Goal: Obtain resource: Download file/media

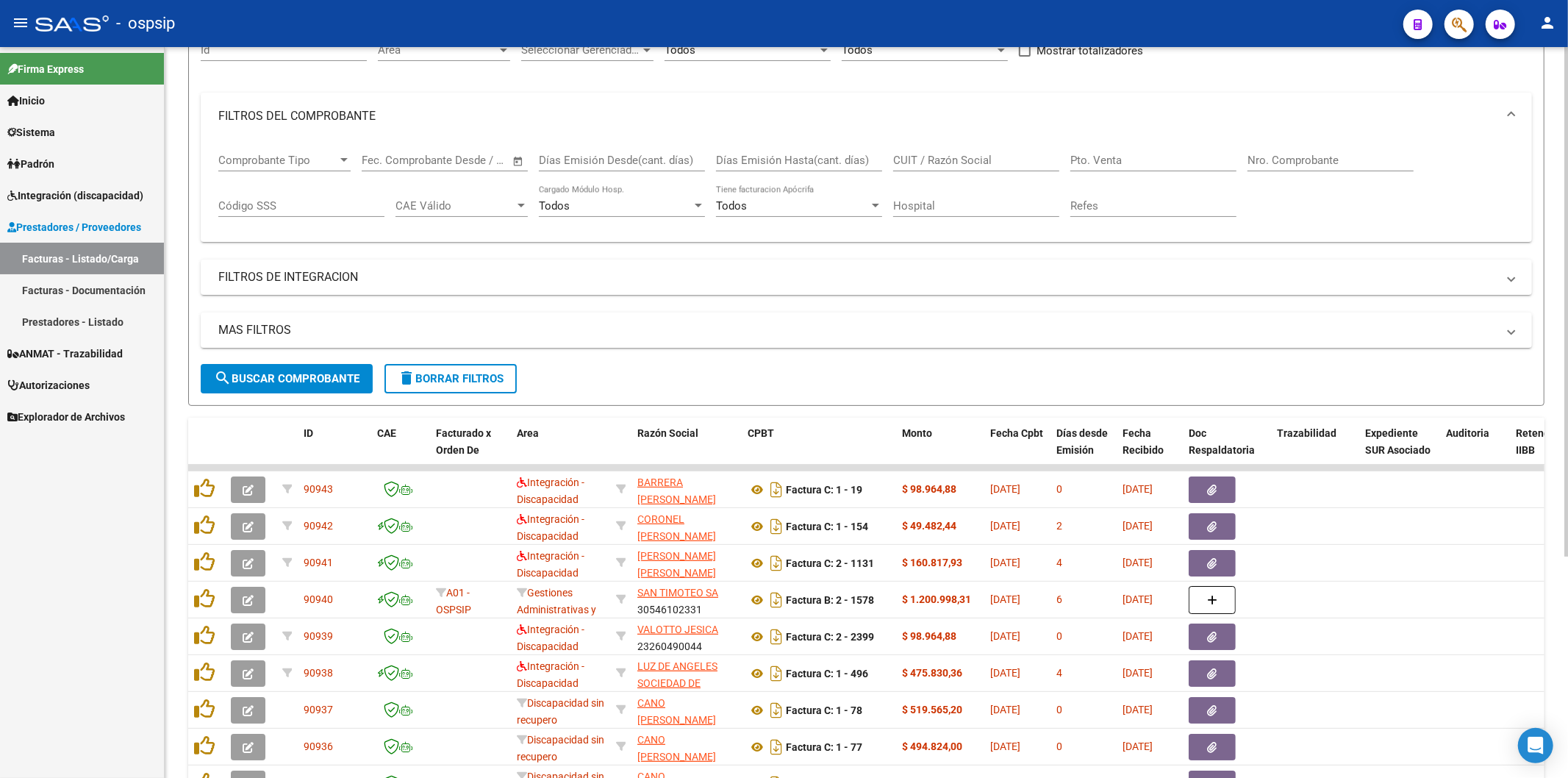
scroll to position [81, 0]
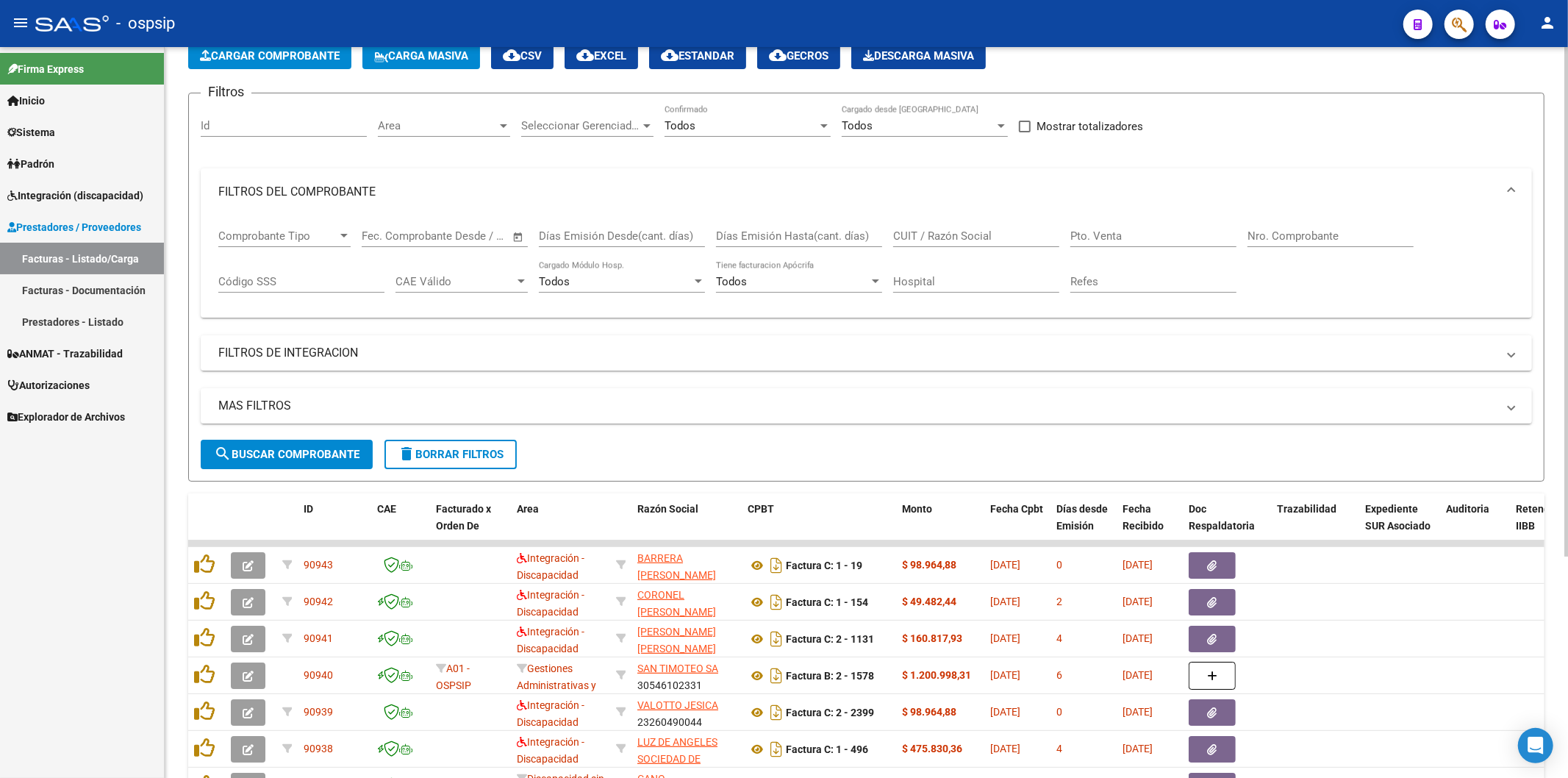
click at [1310, 237] on input "Nro. Comprobante" at bounding box center [1331, 236] width 166 height 13
type input "4"
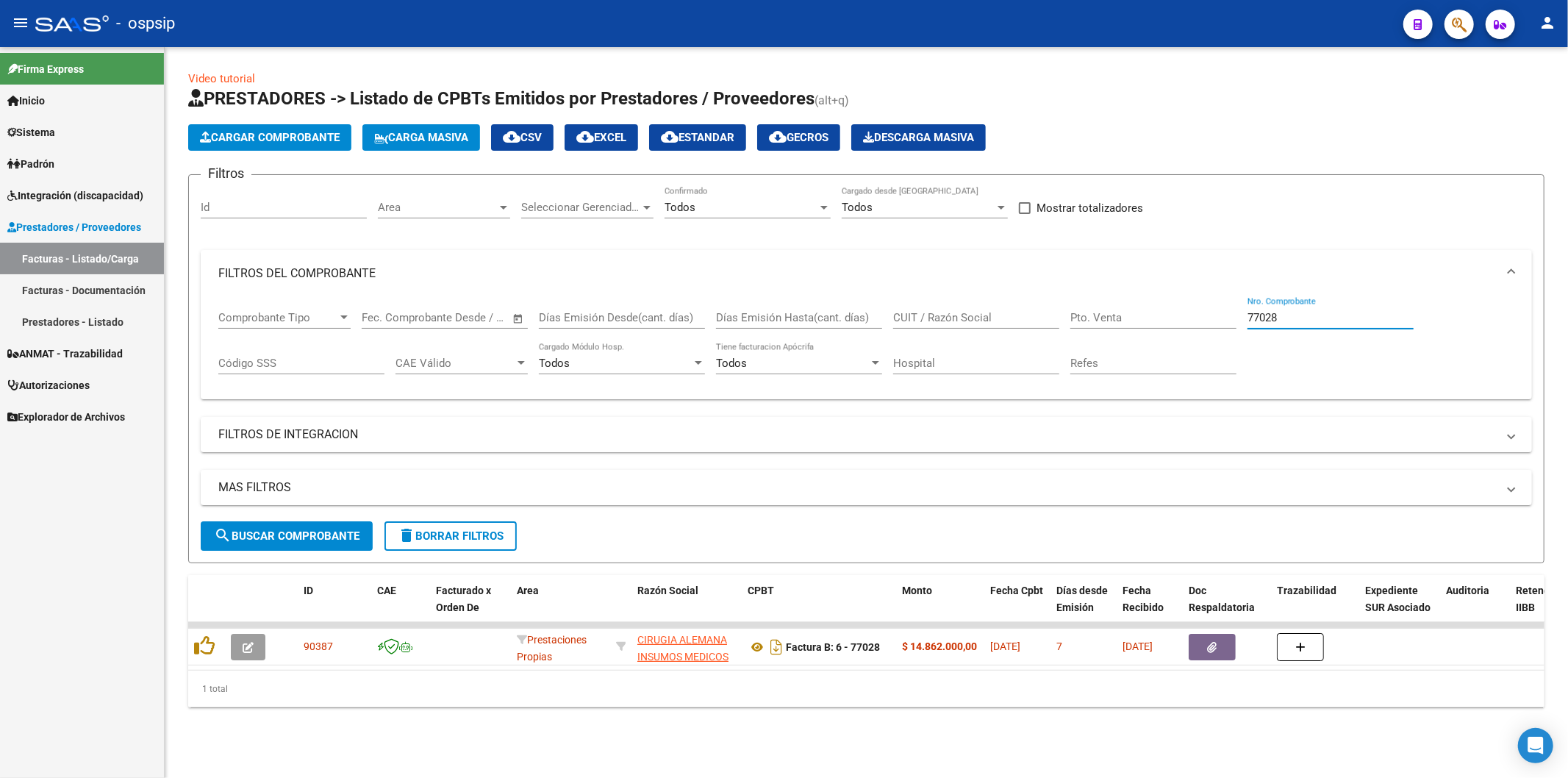
scroll to position [0, 0]
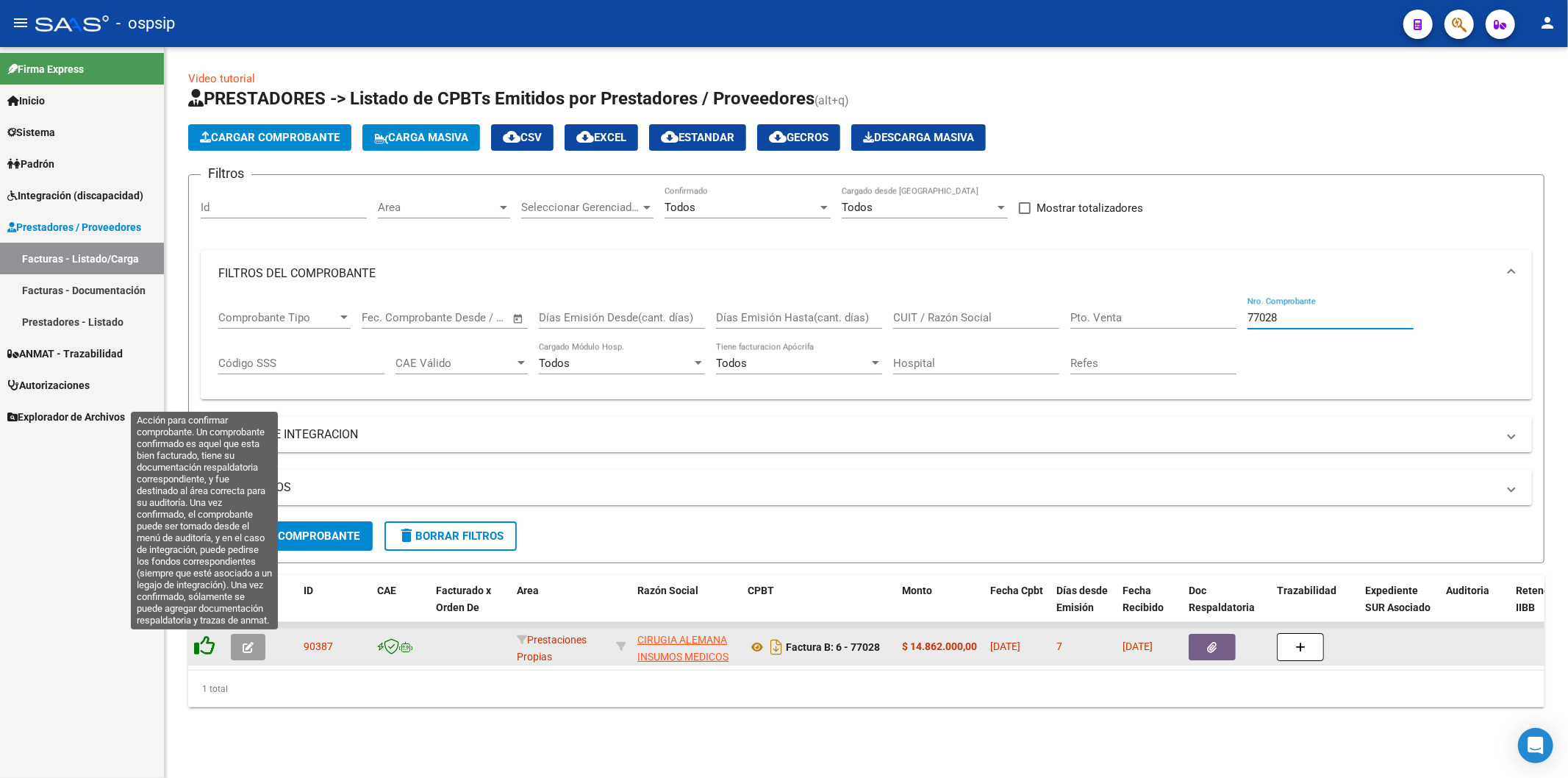
type input "77028"
click at [202, 647] on icon at bounding box center [204, 645] width 21 height 21
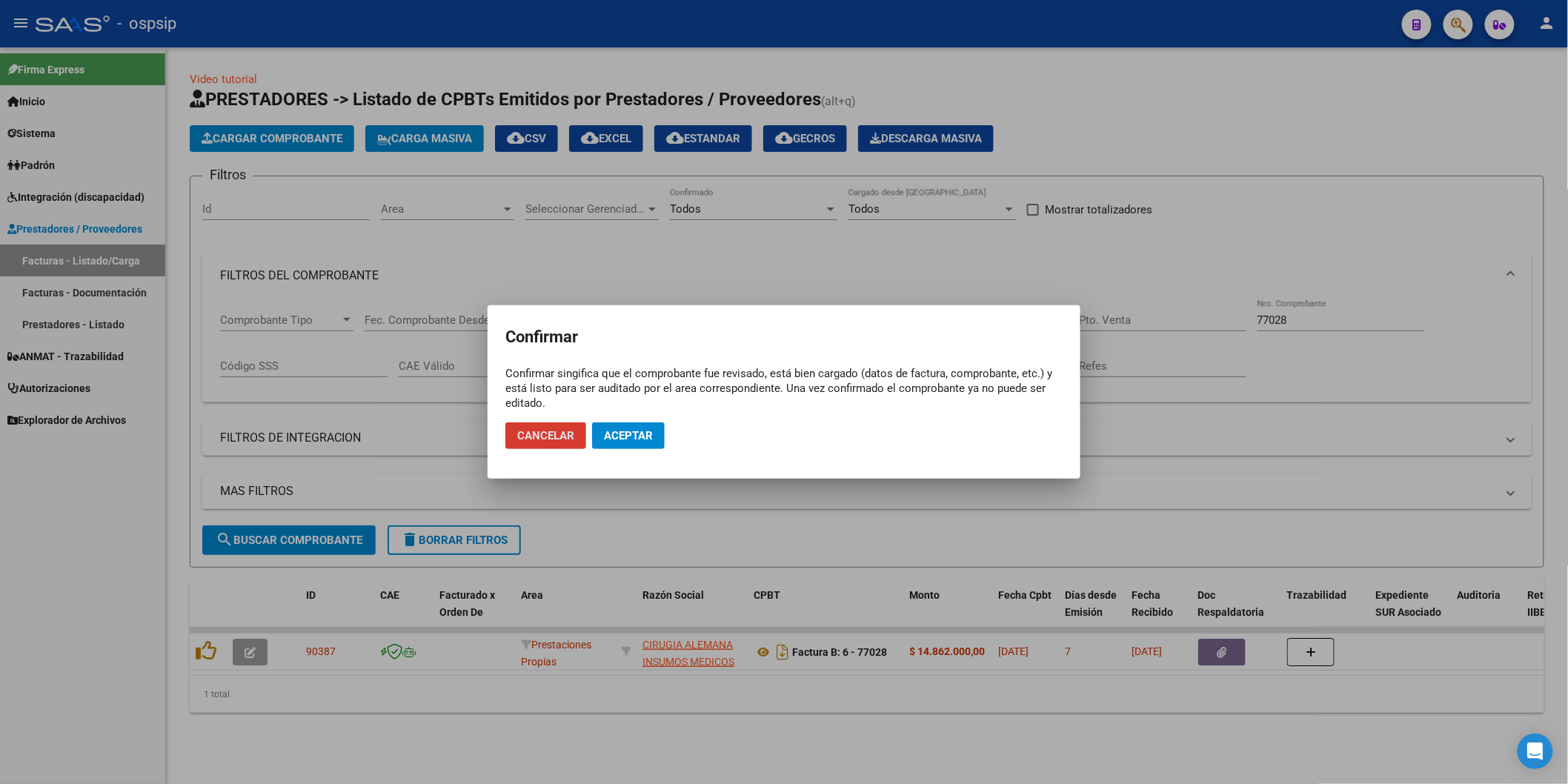
click at [625, 441] on span "Aceptar" at bounding box center [628, 435] width 49 height 13
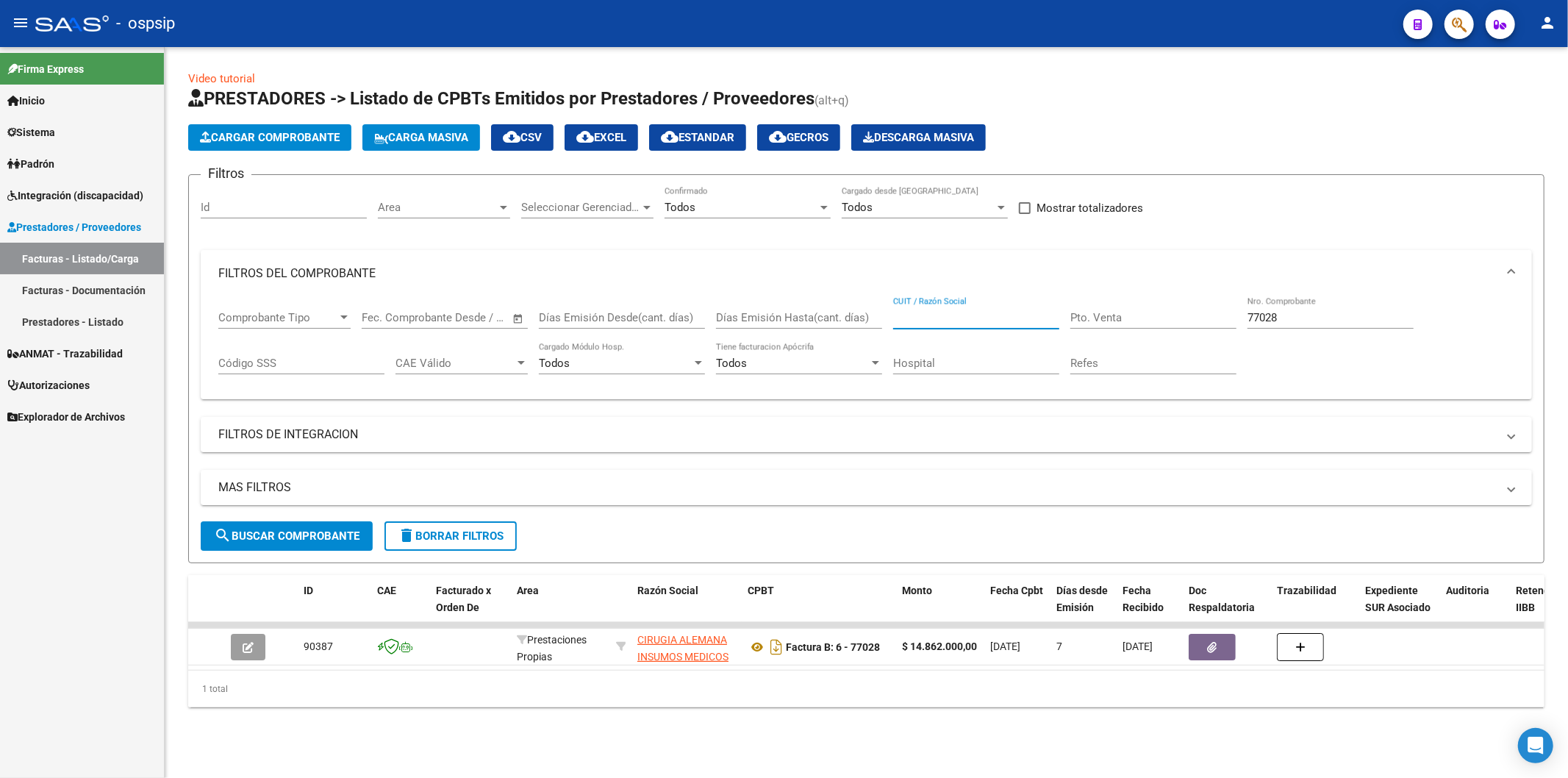
click at [968, 318] on input "CUIT / Razón Social" at bounding box center [976, 317] width 166 height 13
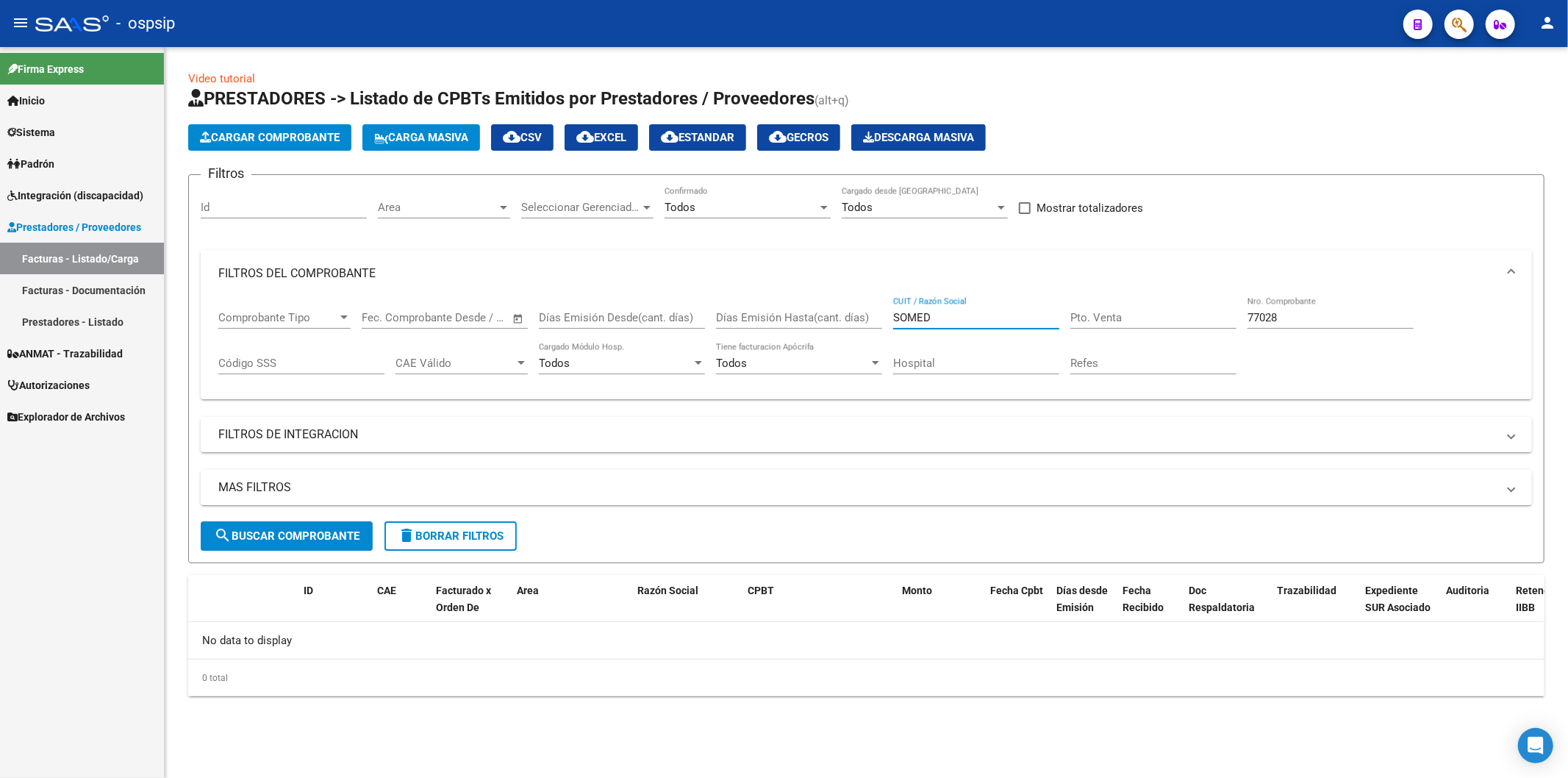
type input "SOMED"
drag, startPoint x: 1360, startPoint y: 319, endPoint x: 1344, endPoint y: 321, distance: 16.1
click at [1357, 319] on input "77028" at bounding box center [1331, 317] width 166 height 13
type input "7"
click at [955, 313] on input "SOMED" at bounding box center [976, 317] width 166 height 13
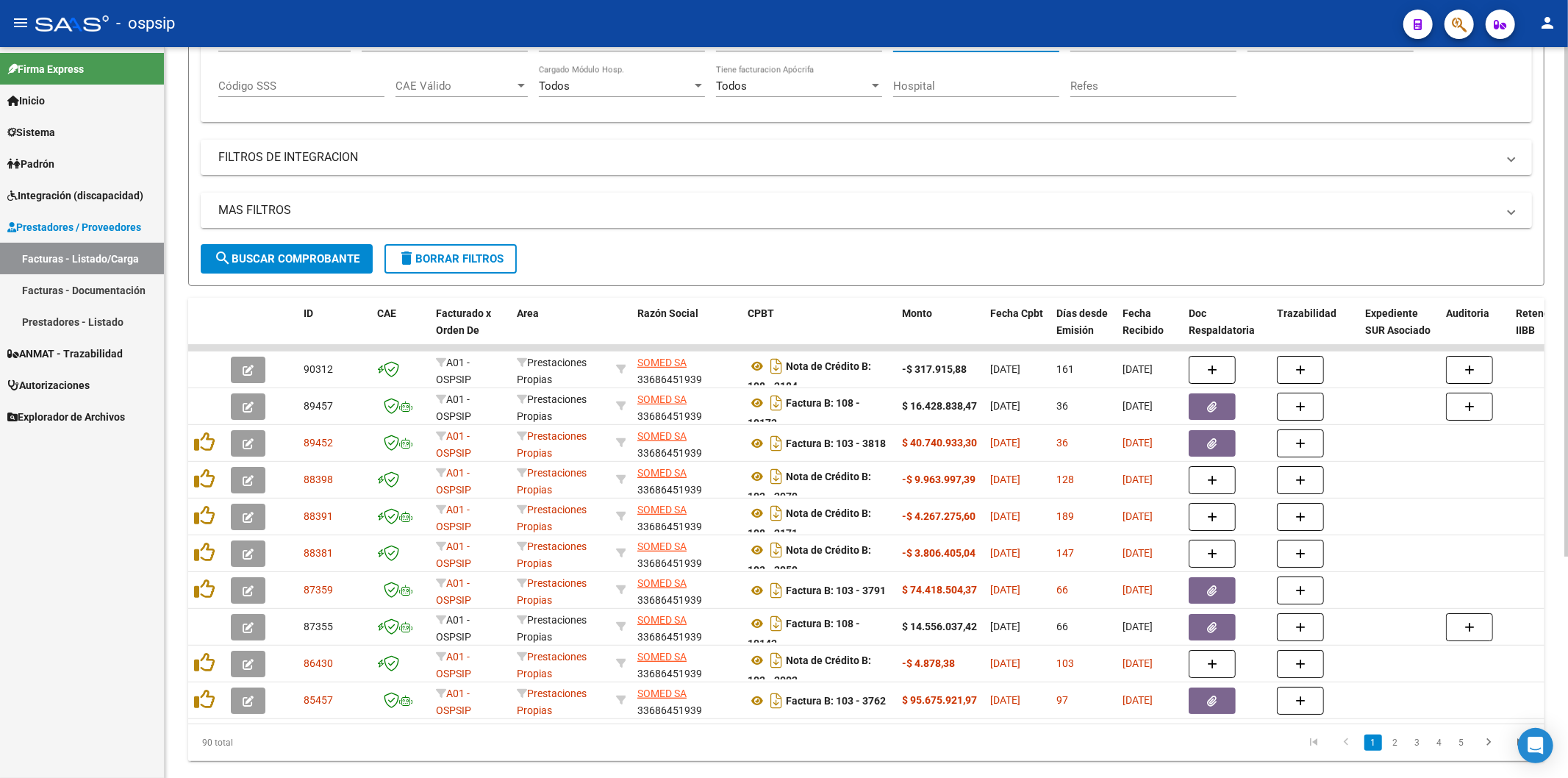
scroll to position [319, 0]
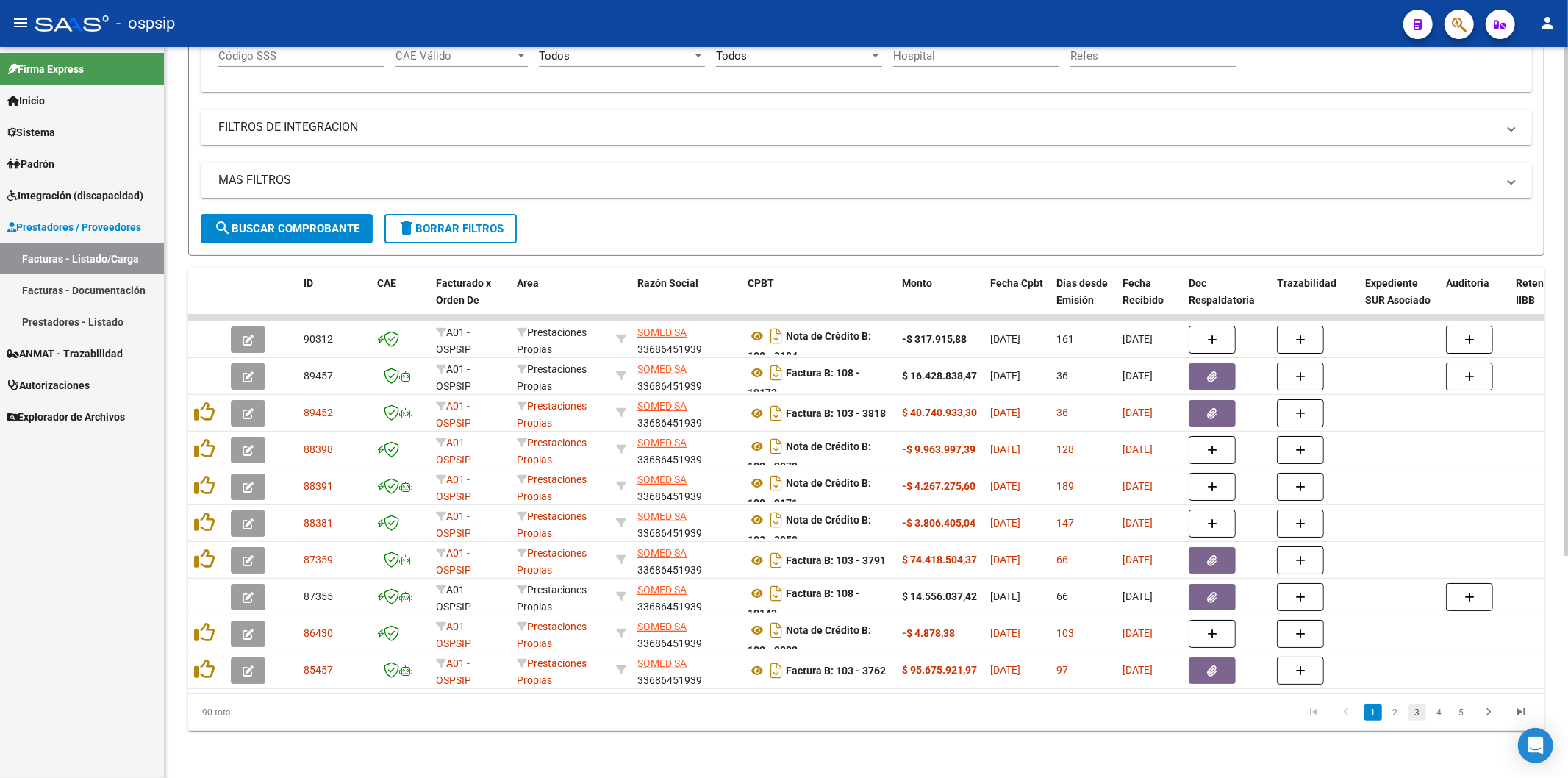
click at [1412, 714] on link "3" at bounding box center [1418, 712] width 18 height 16
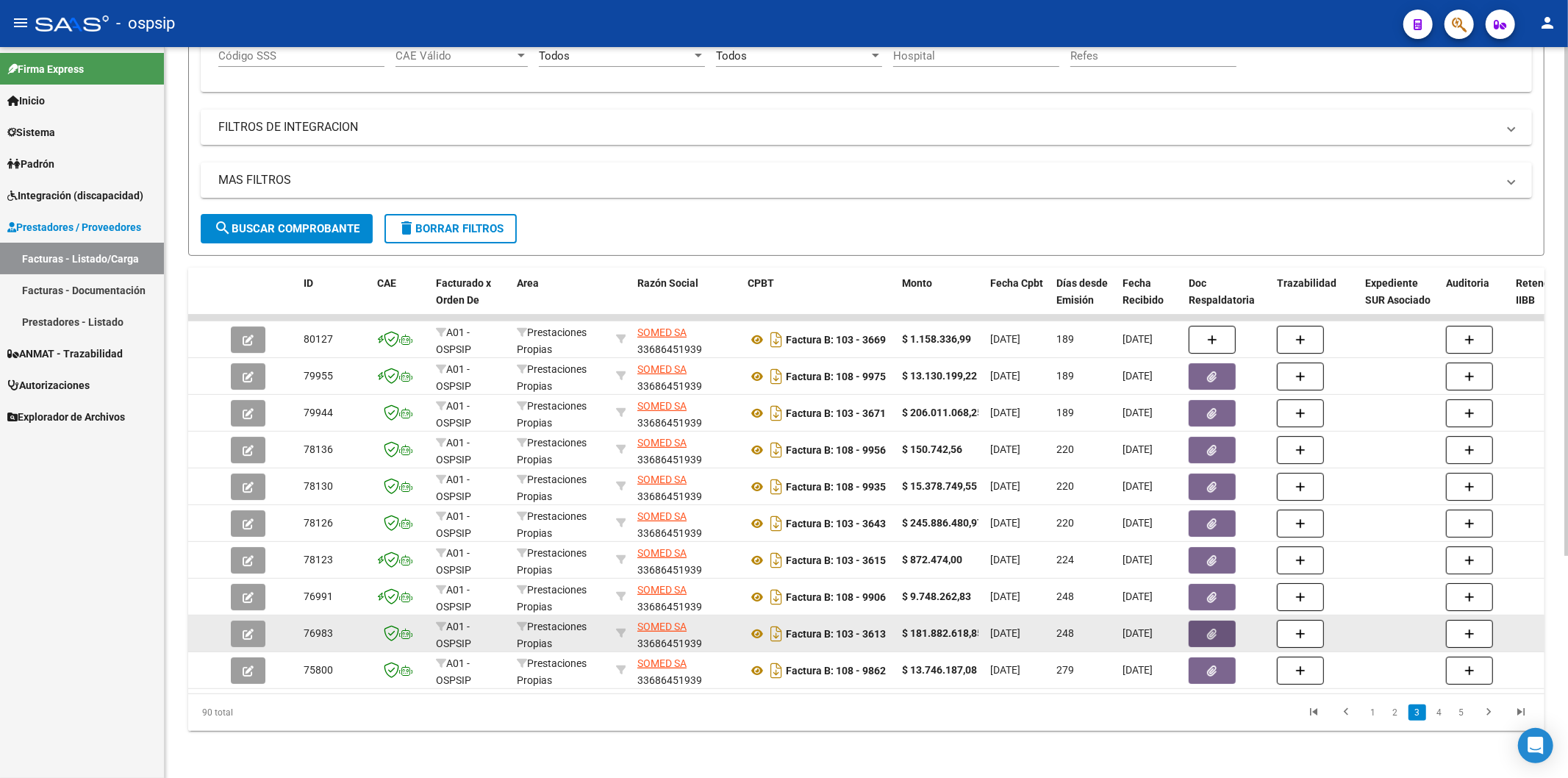
click at [1211, 629] on icon "button" at bounding box center [1213, 635] width 9 height 11
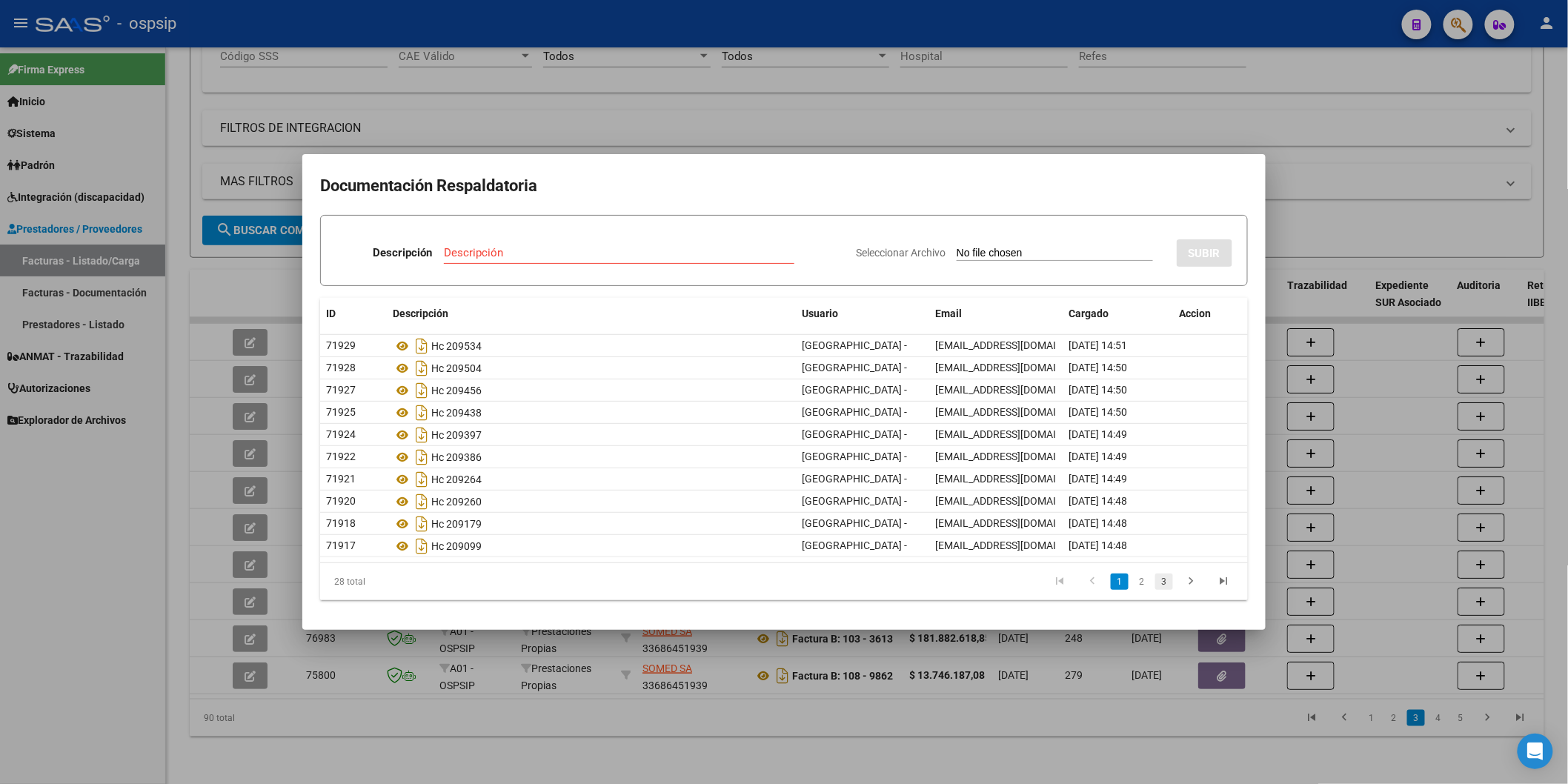
click at [1169, 582] on link "3" at bounding box center [1164, 582] width 18 height 16
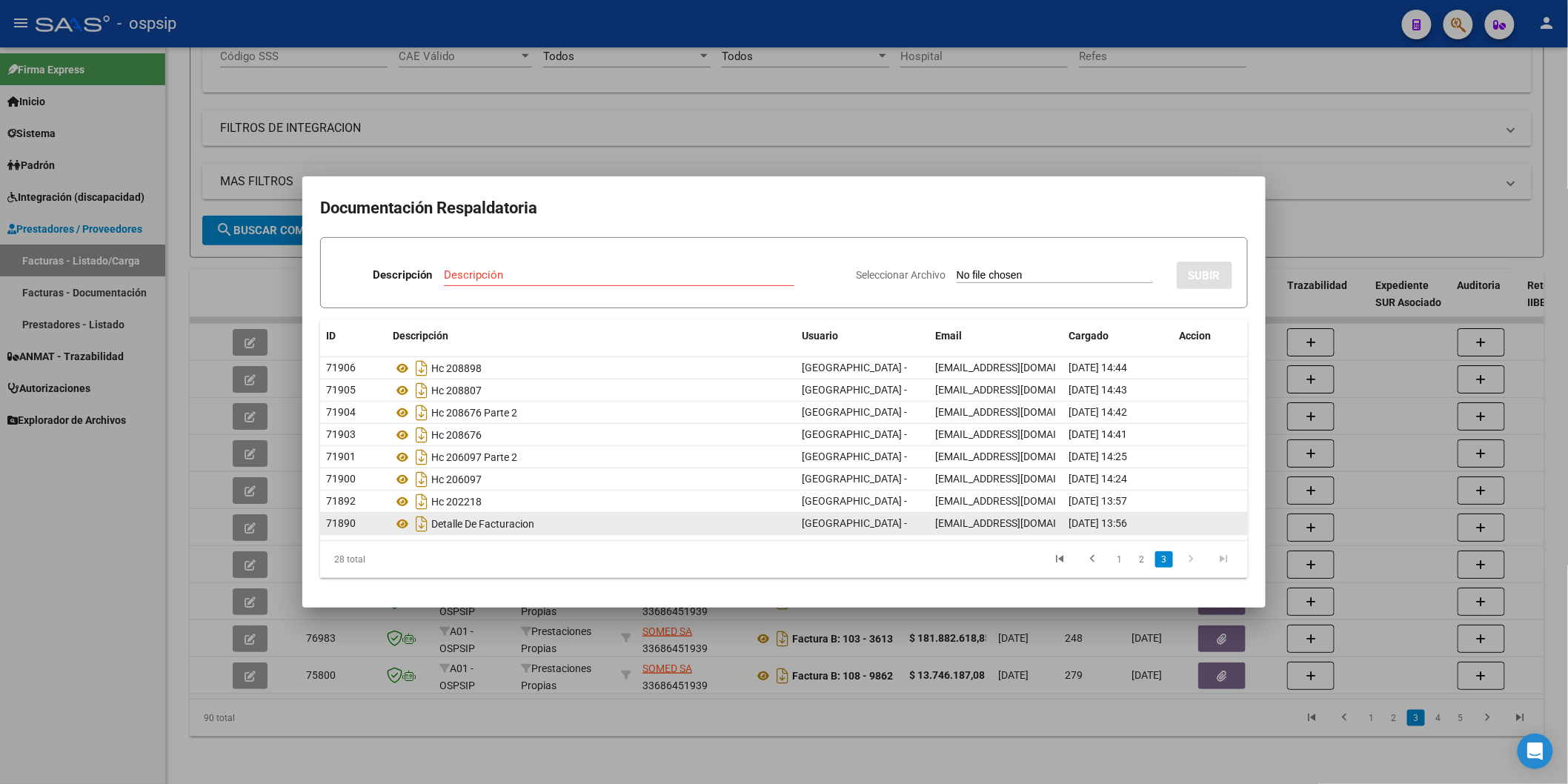
click at [476, 524] on div "Detalle De Facturacion" at bounding box center [591, 524] width 397 height 23
click at [401, 522] on icon at bounding box center [402, 524] width 20 height 18
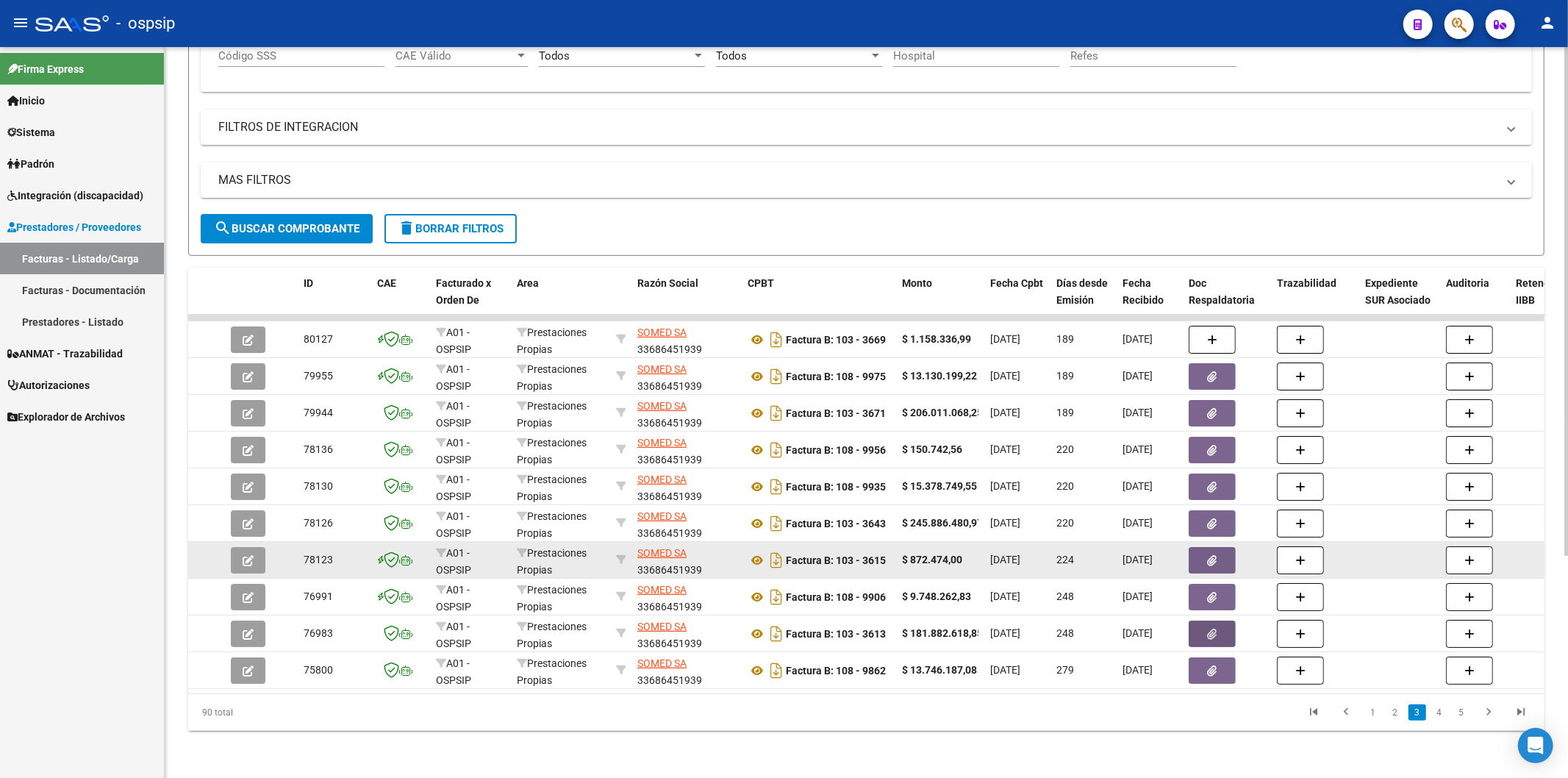
click at [1211, 555] on icon "button" at bounding box center [1213, 561] width 9 height 11
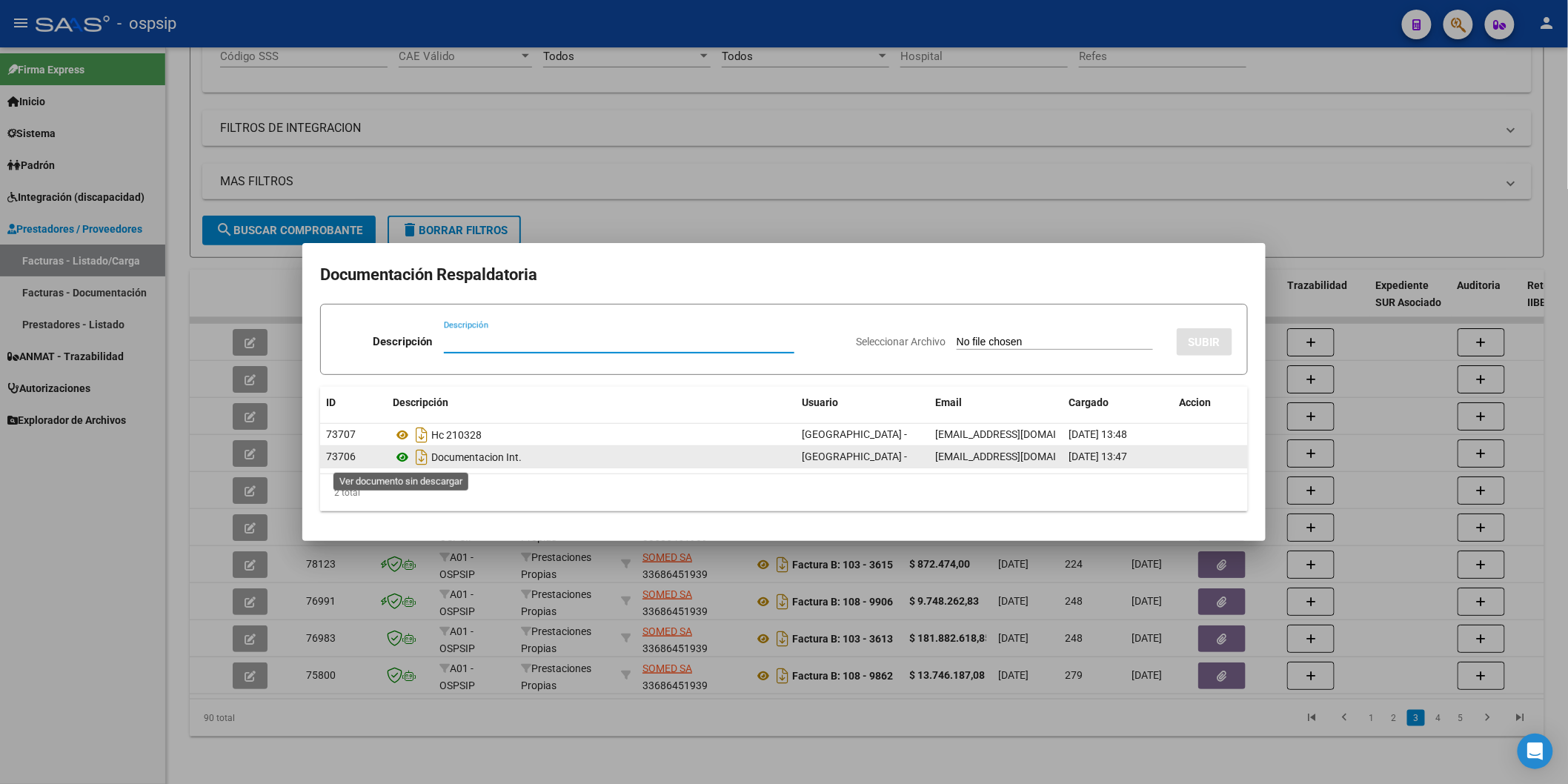
click at [403, 456] on icon at bounding box center [402, 457] width 20 height 18
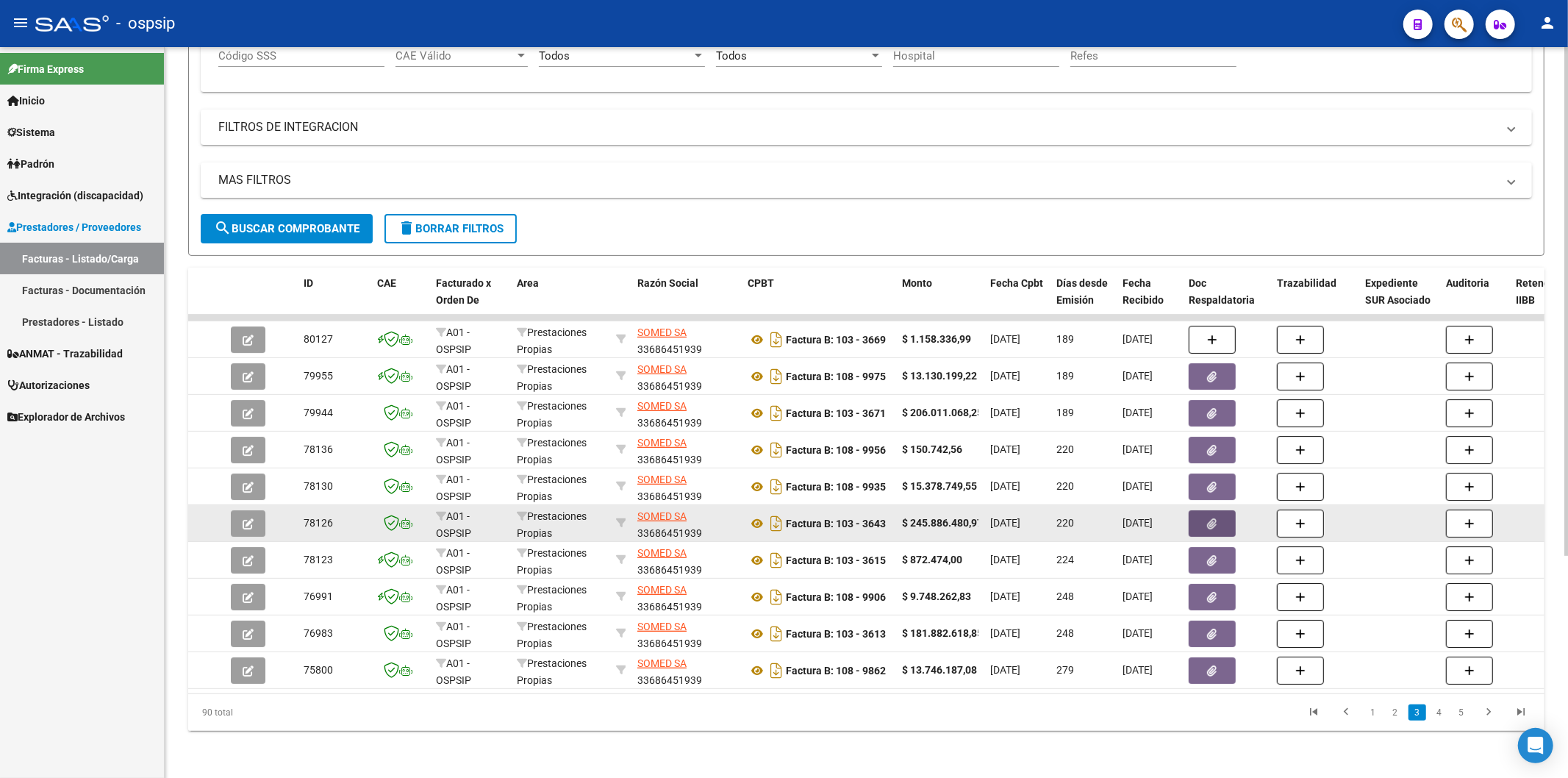
click at [1209, 518] on icon "button" at bounding box center [1213, 524] width 9 height 11
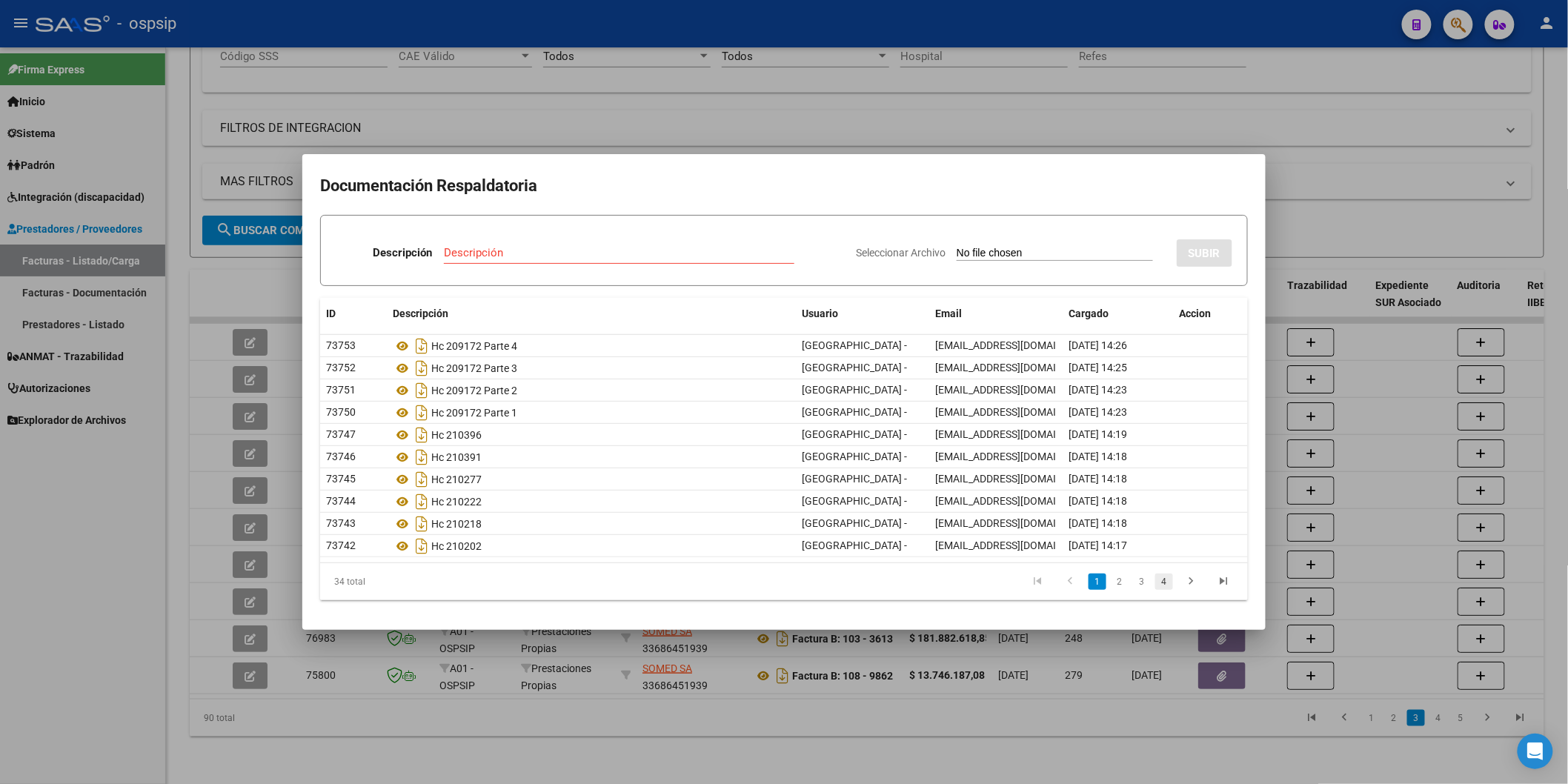
click at [1163, 578] on link "4" at bounding box center [1164, 582] width 18 height 16
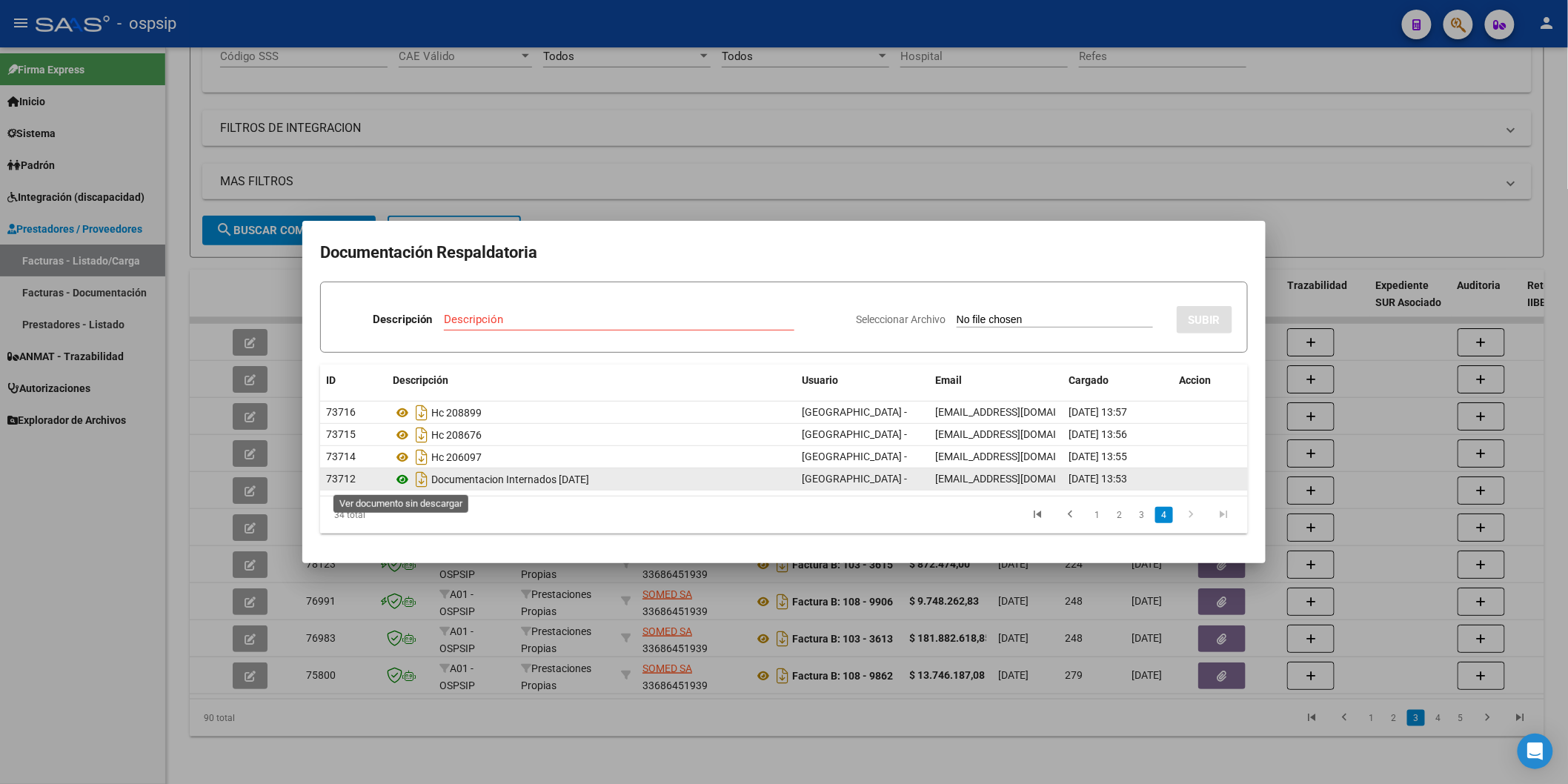
click at [398, 478] on icon at bounding box center [402, 479] width 20 height 18
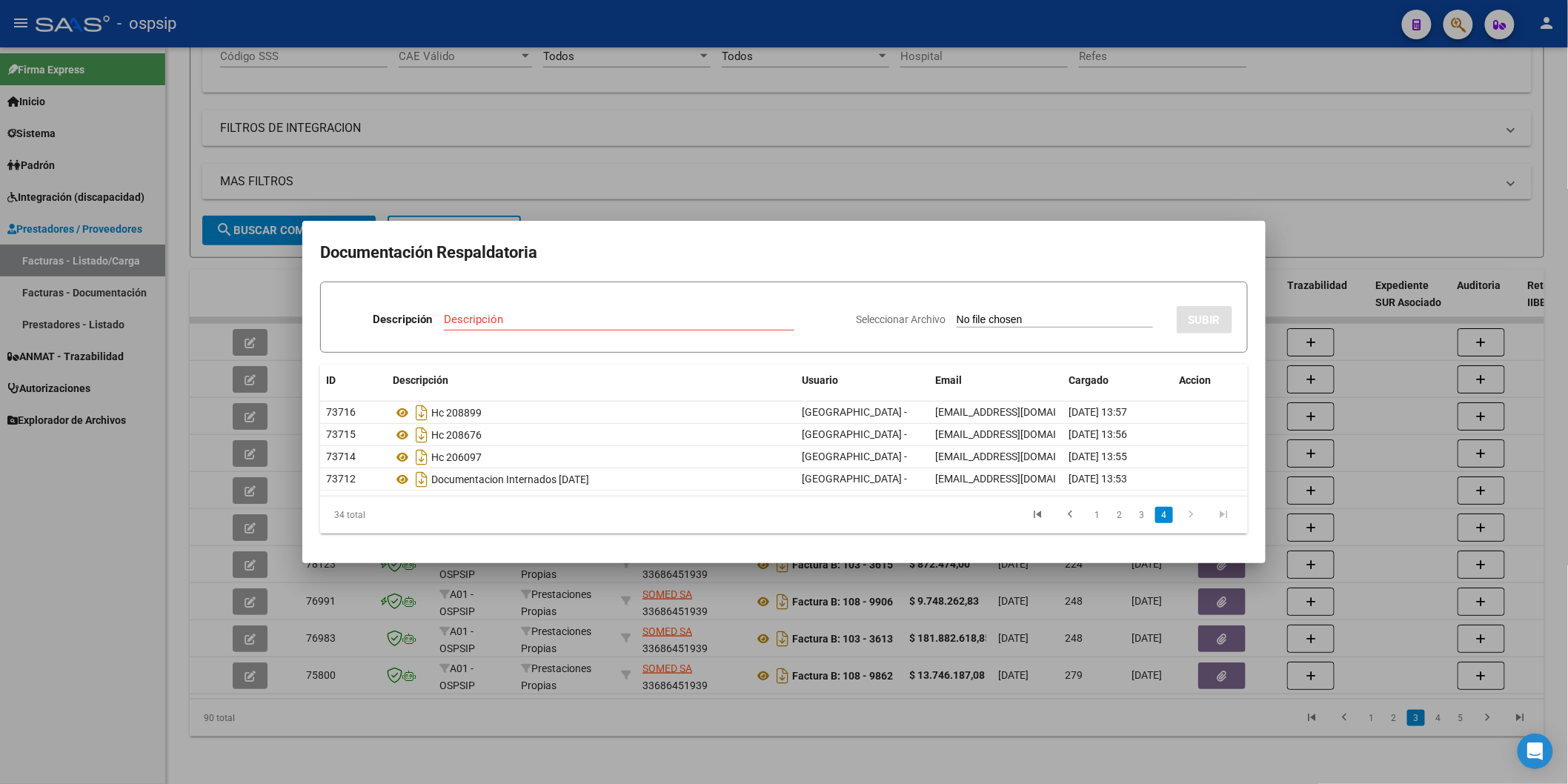
click at [933, 253] on h2 "Documentación Respaldatoria" at bounding box center [784, 252] width 928 height 28
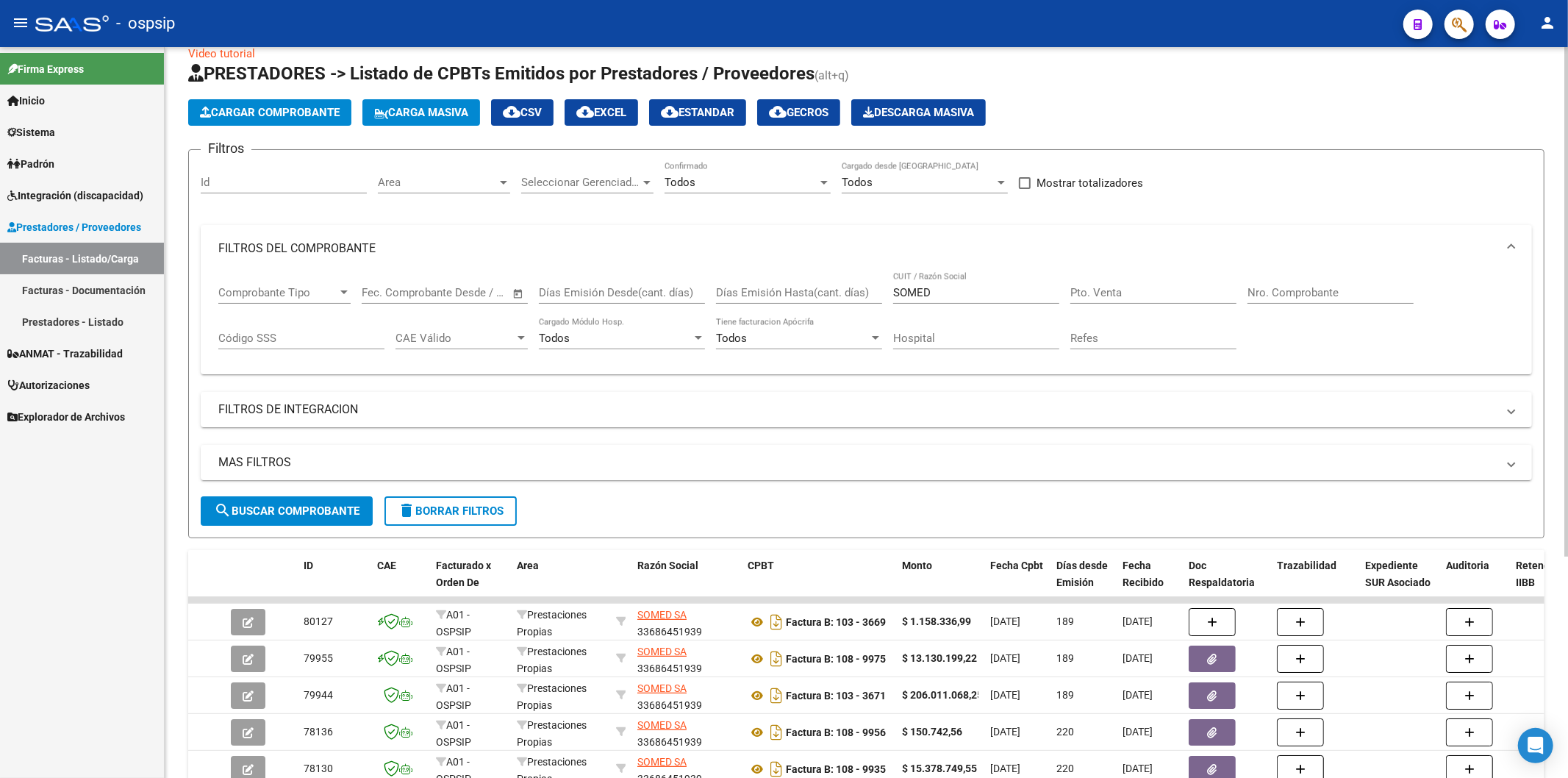
scroll to position [0, 0]
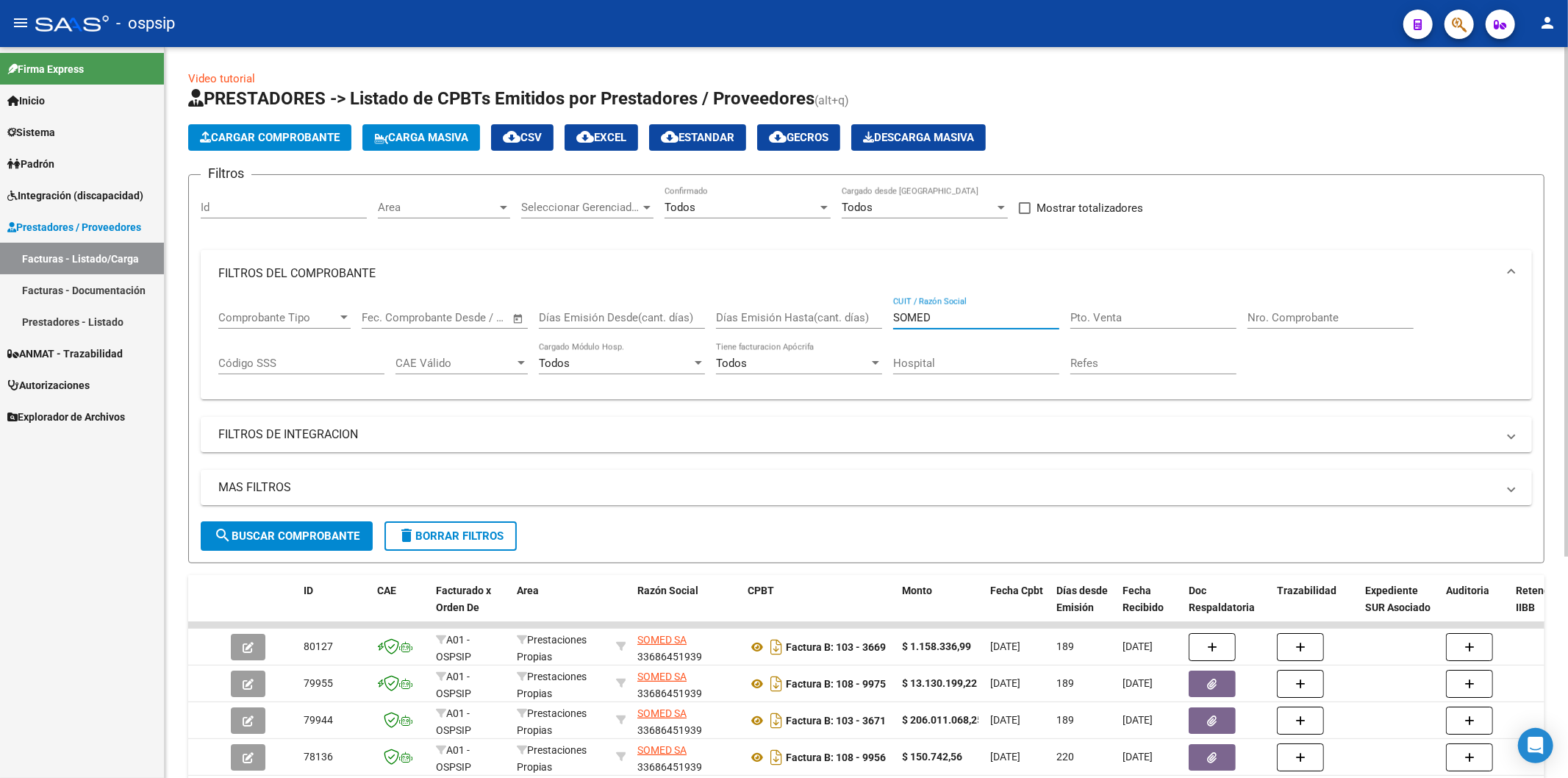
click at [995, 314] on input "SOMED" at bounding box center [976, 317] width 166 height 13
type input "S"
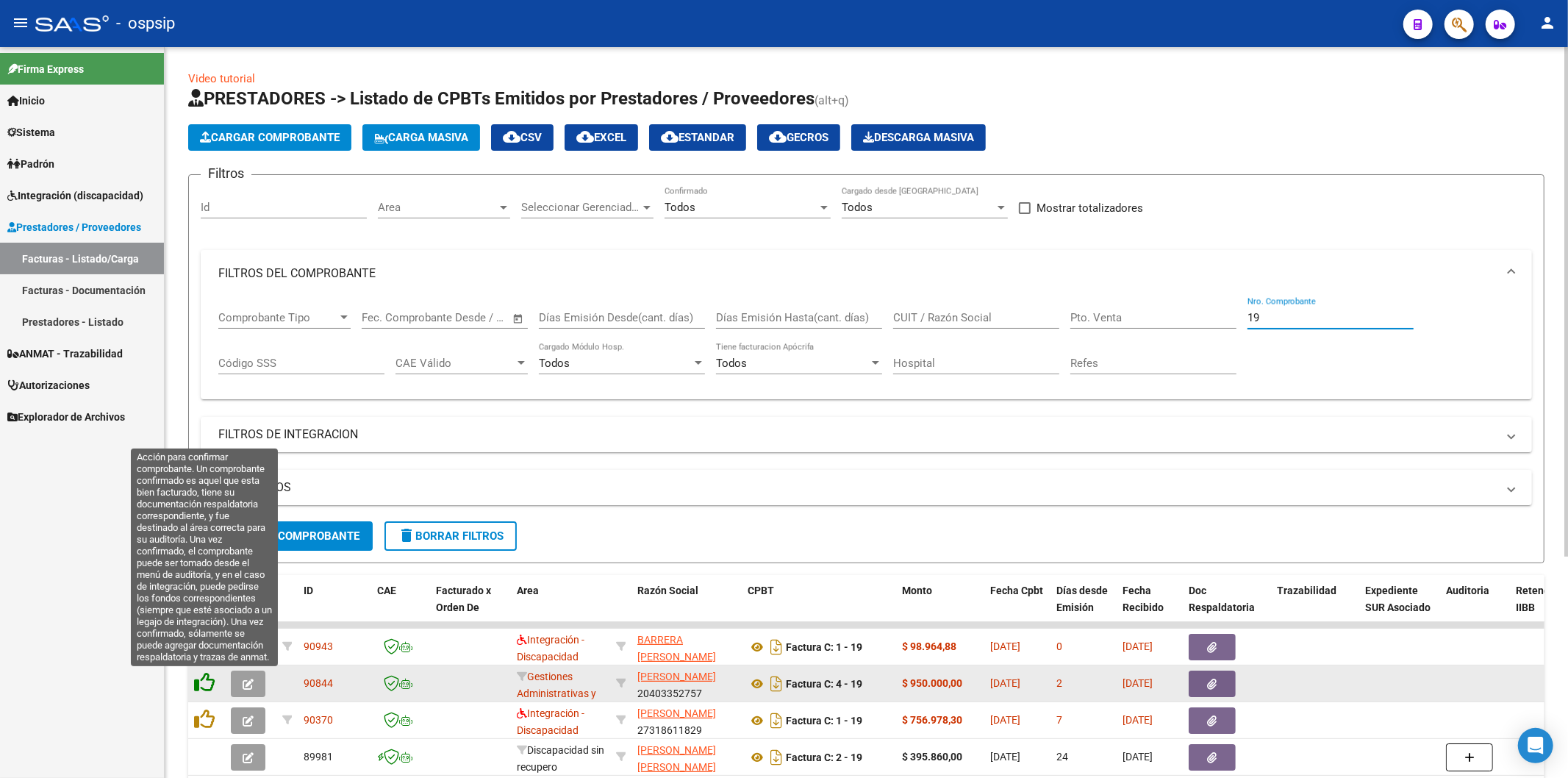
click at [211, 686] on icon at bounding box center [204, 683] width 21 height 21
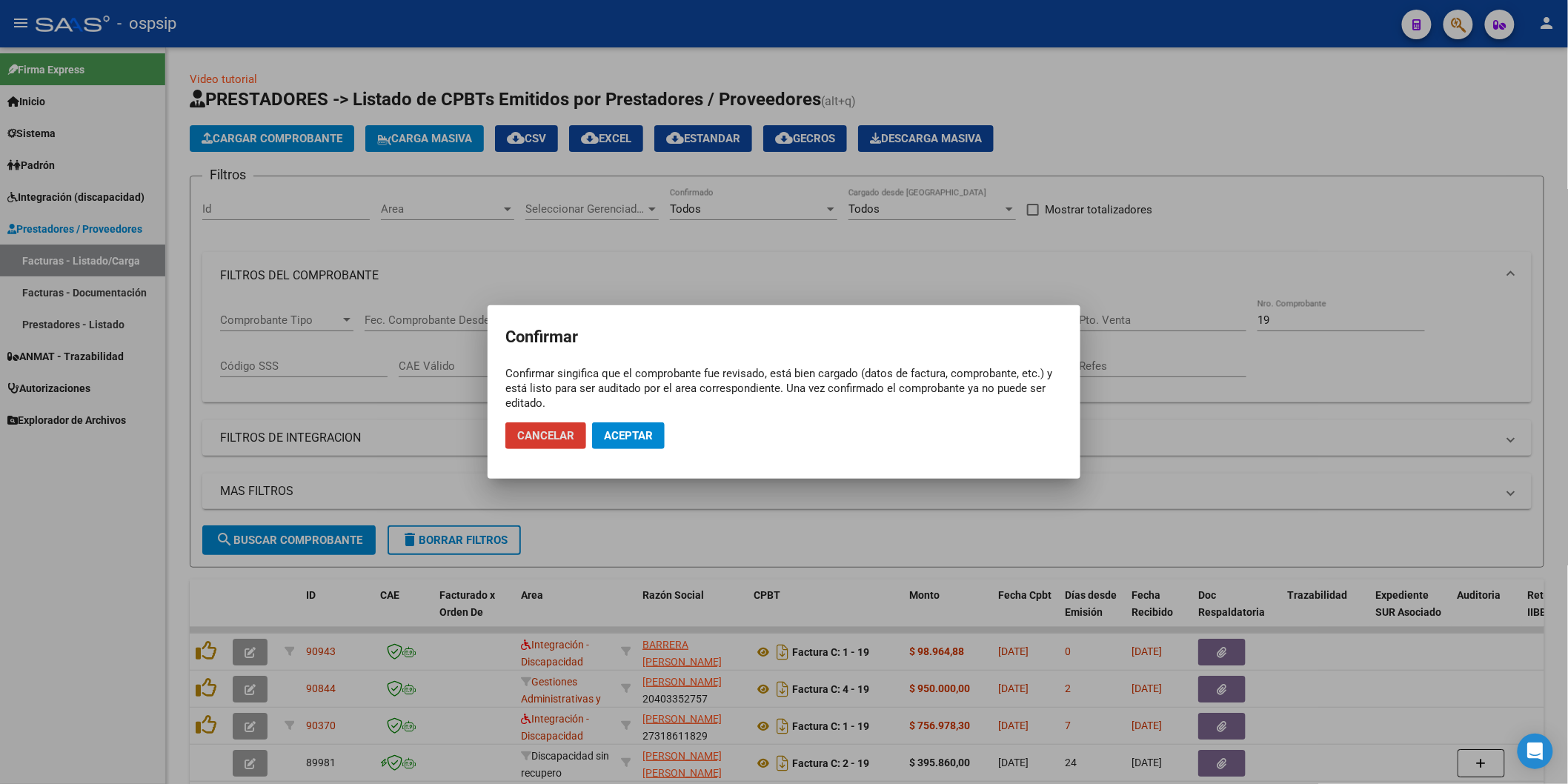
click at [632, 428] on button "Aceptar" at bounding box center [628, 435] width 73 height 27
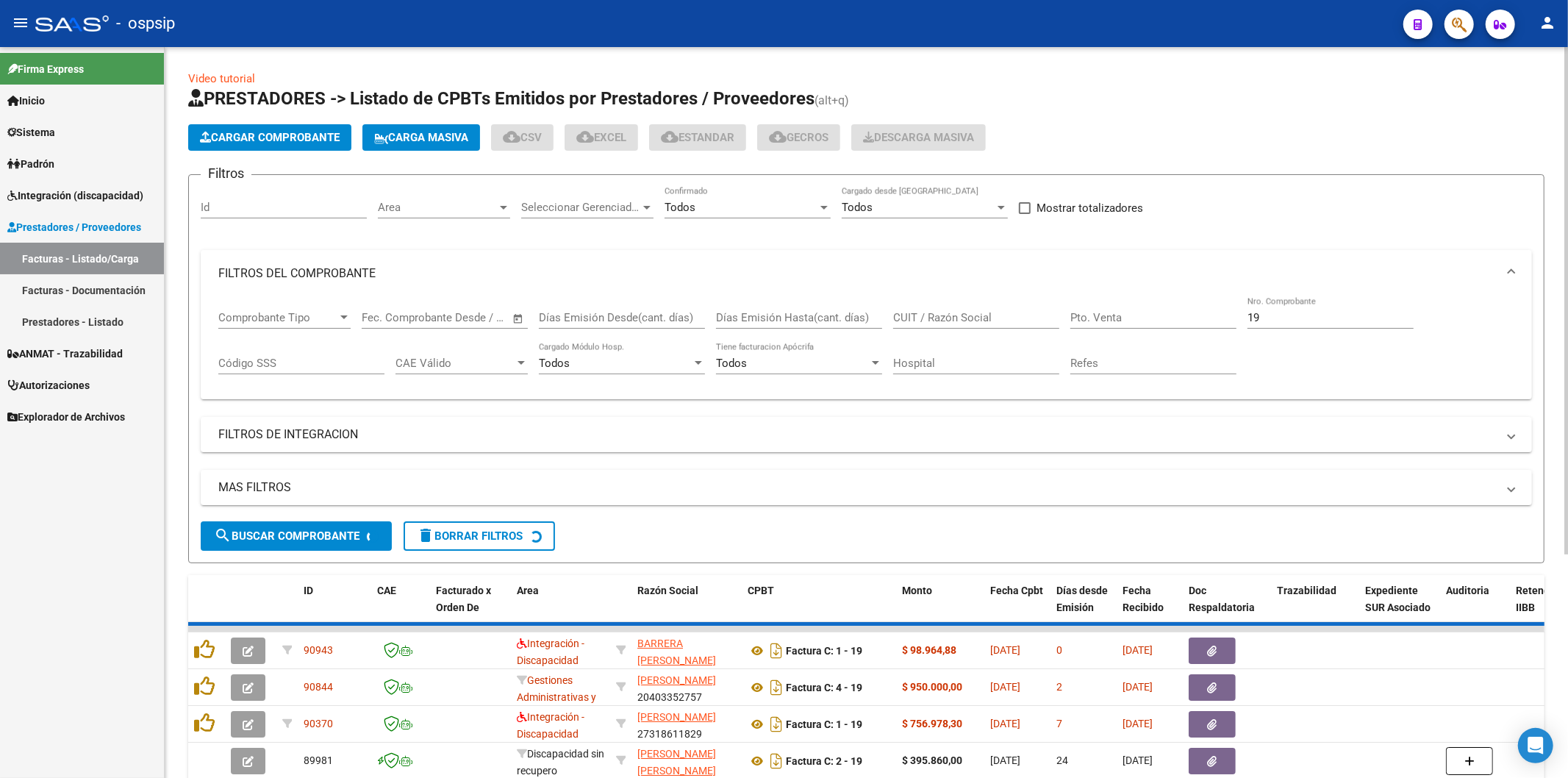
click at [1322, 320] on input "19" at bounding box center [1331, 317] width 166 height 13
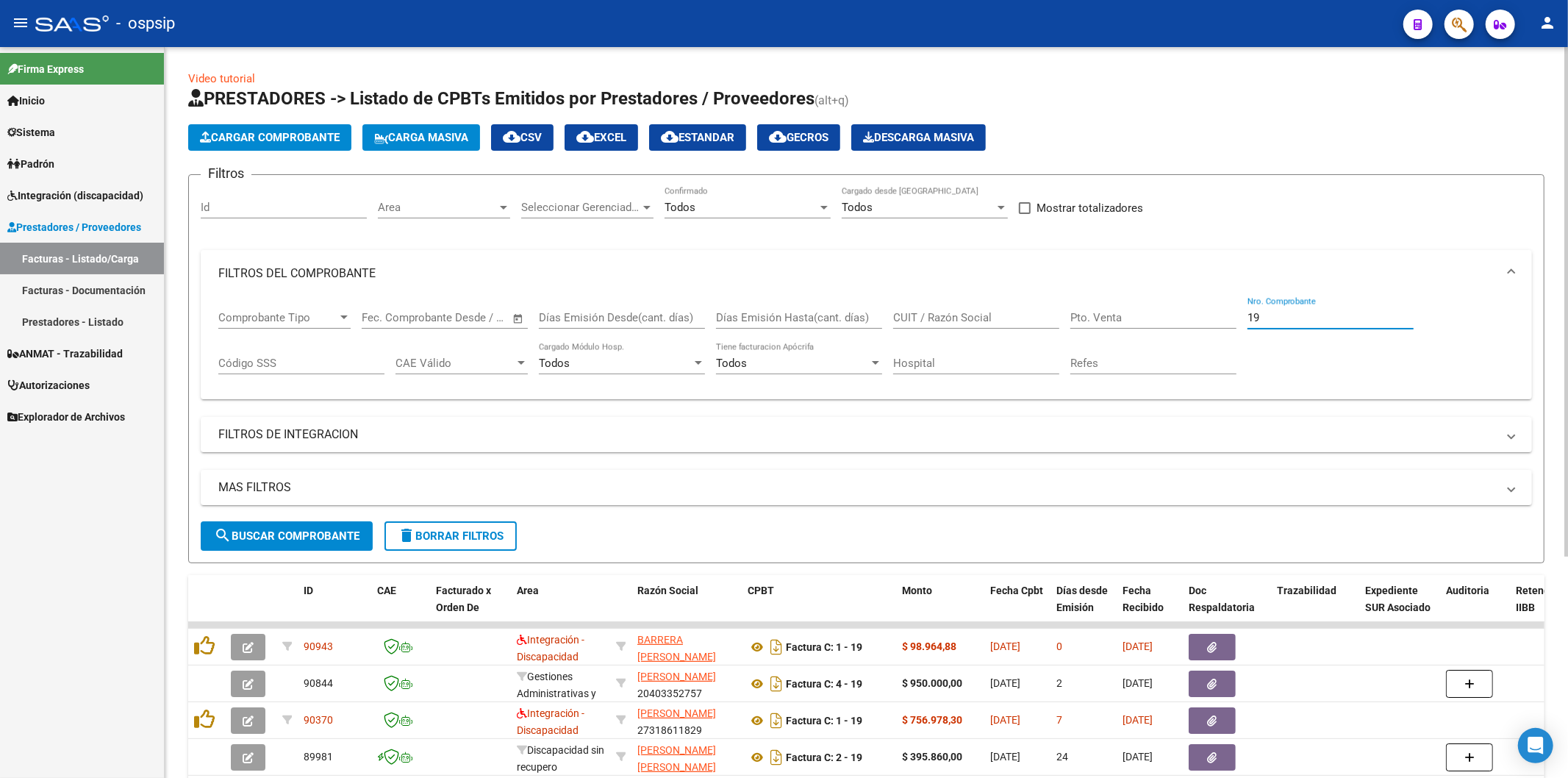
type input "1"
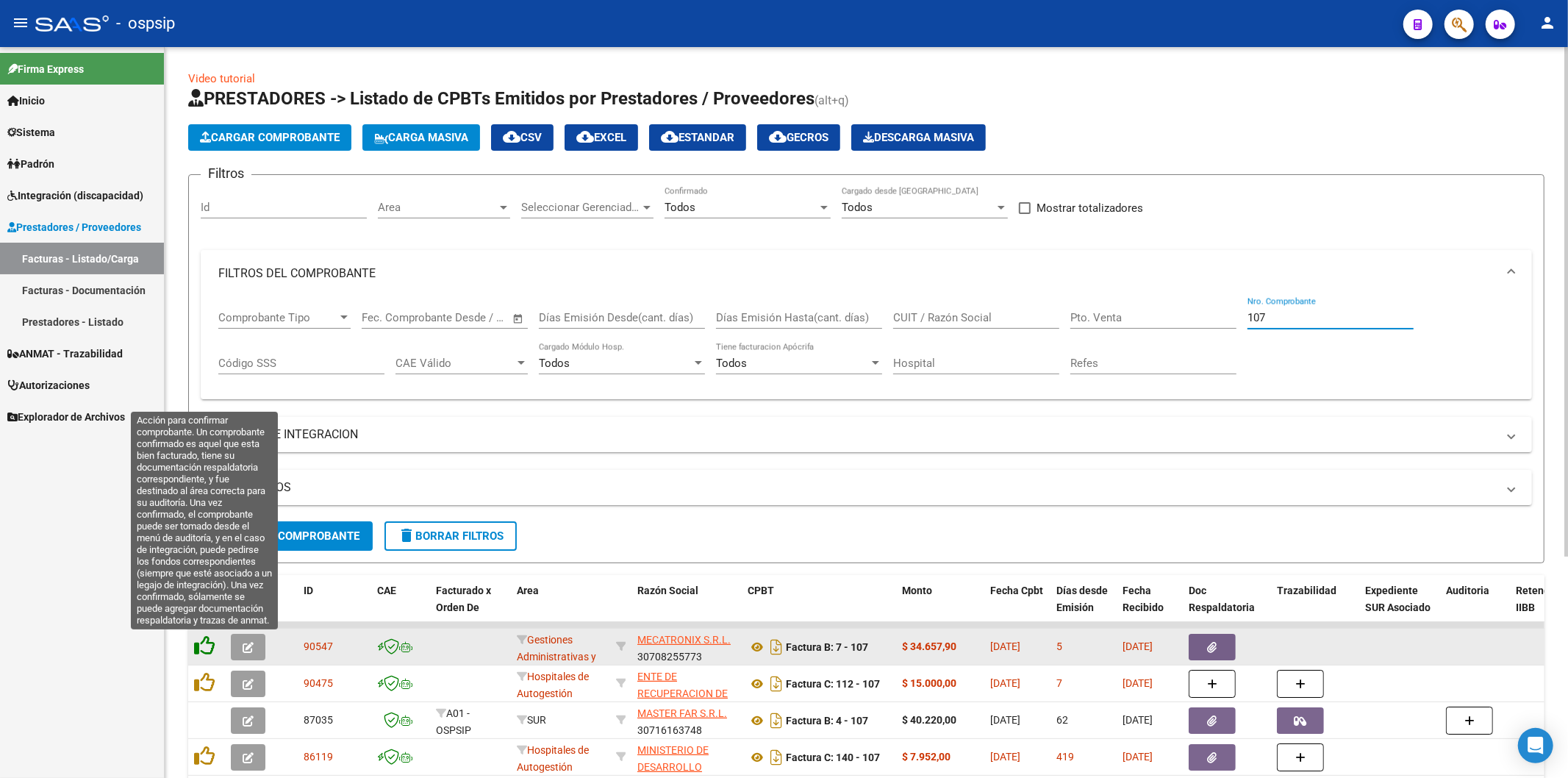
click at [211, 648] on icon at bounding box center [204, 645] width 21 height 21
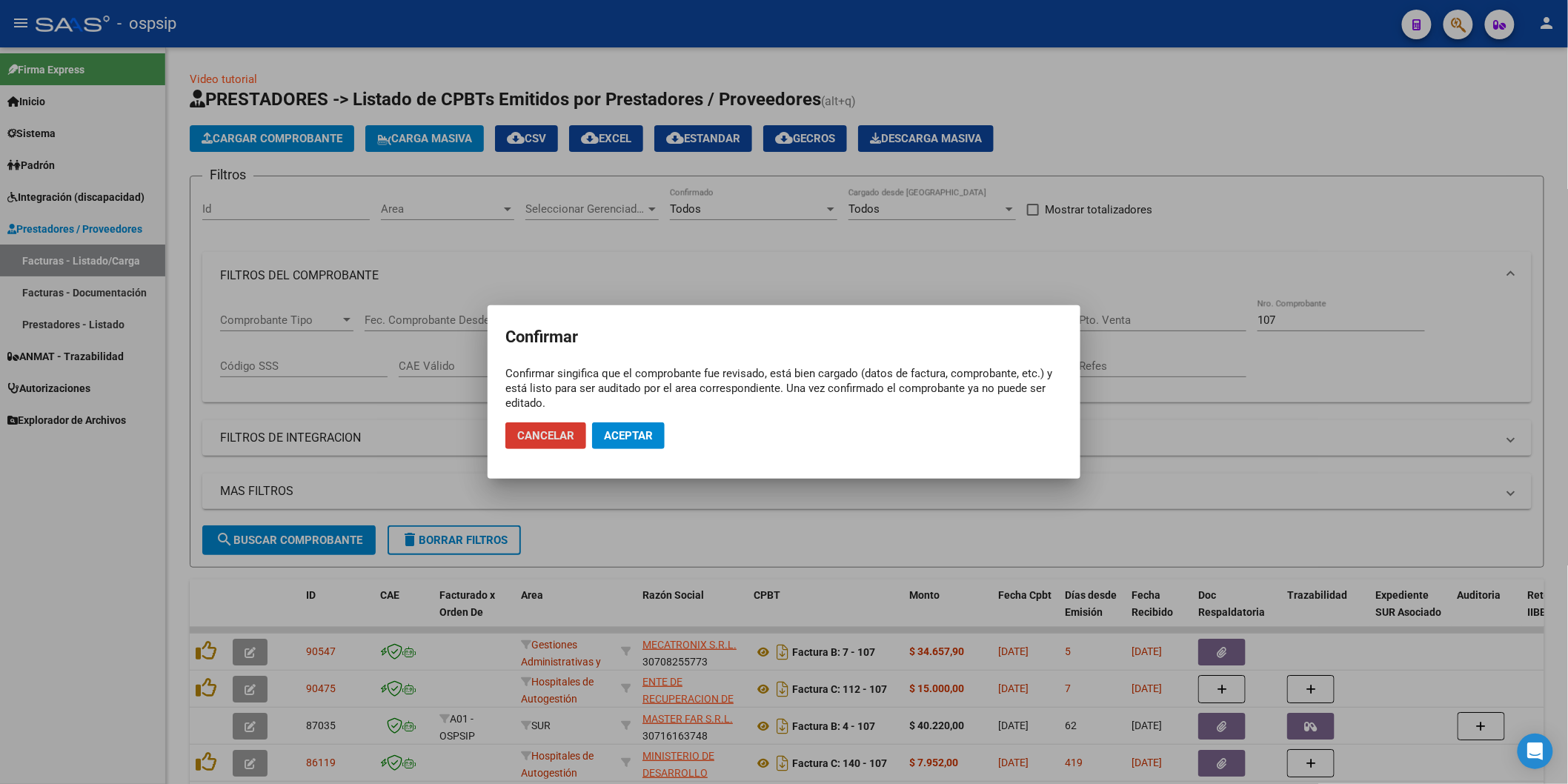
click at [639, 435] on span "Aceptar" at bounding box center [628, 435] width 49 height 13
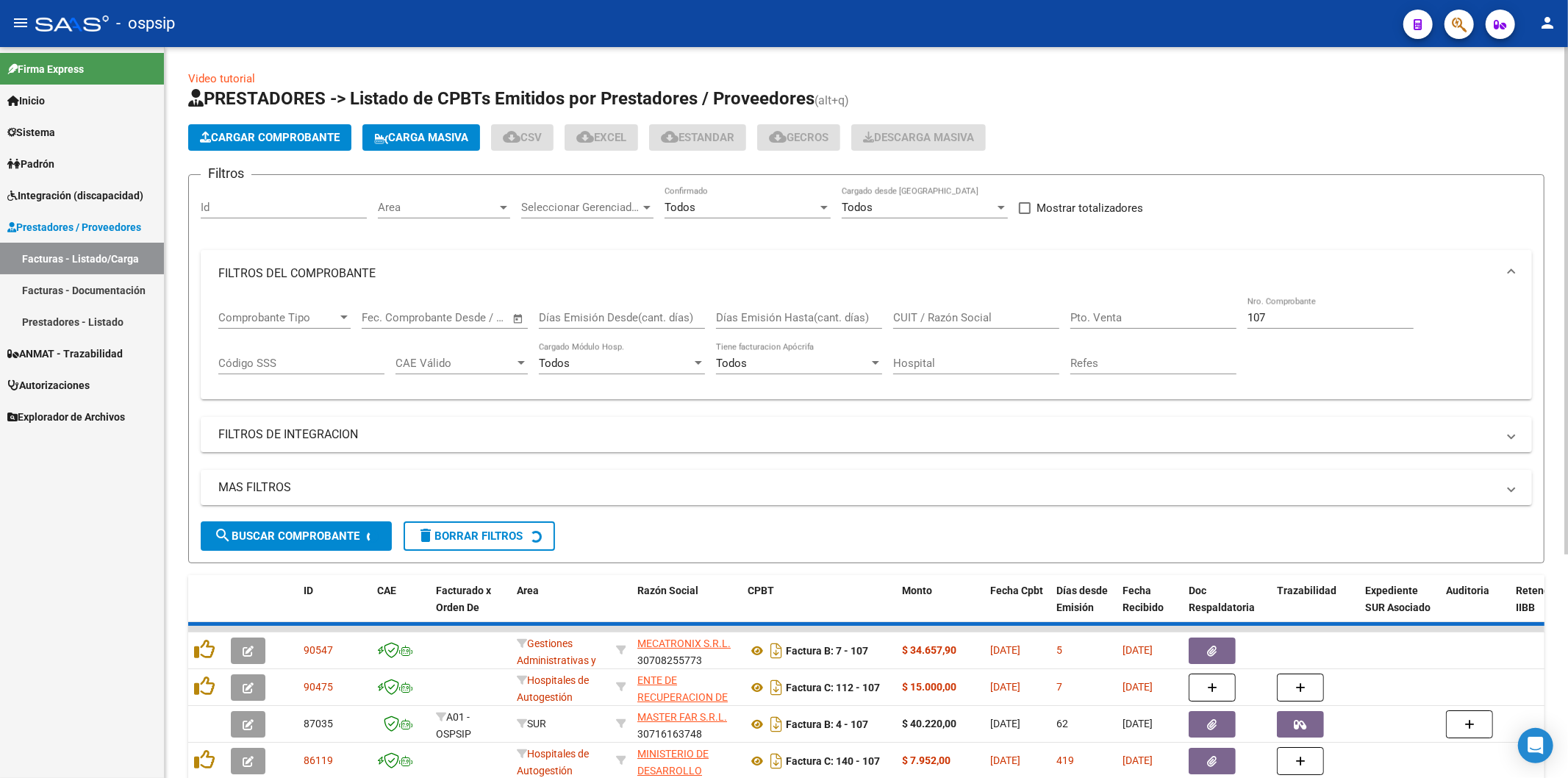
click at [1306, 315] on input "107" at bounding box center [1331, 317] width 166 height 13
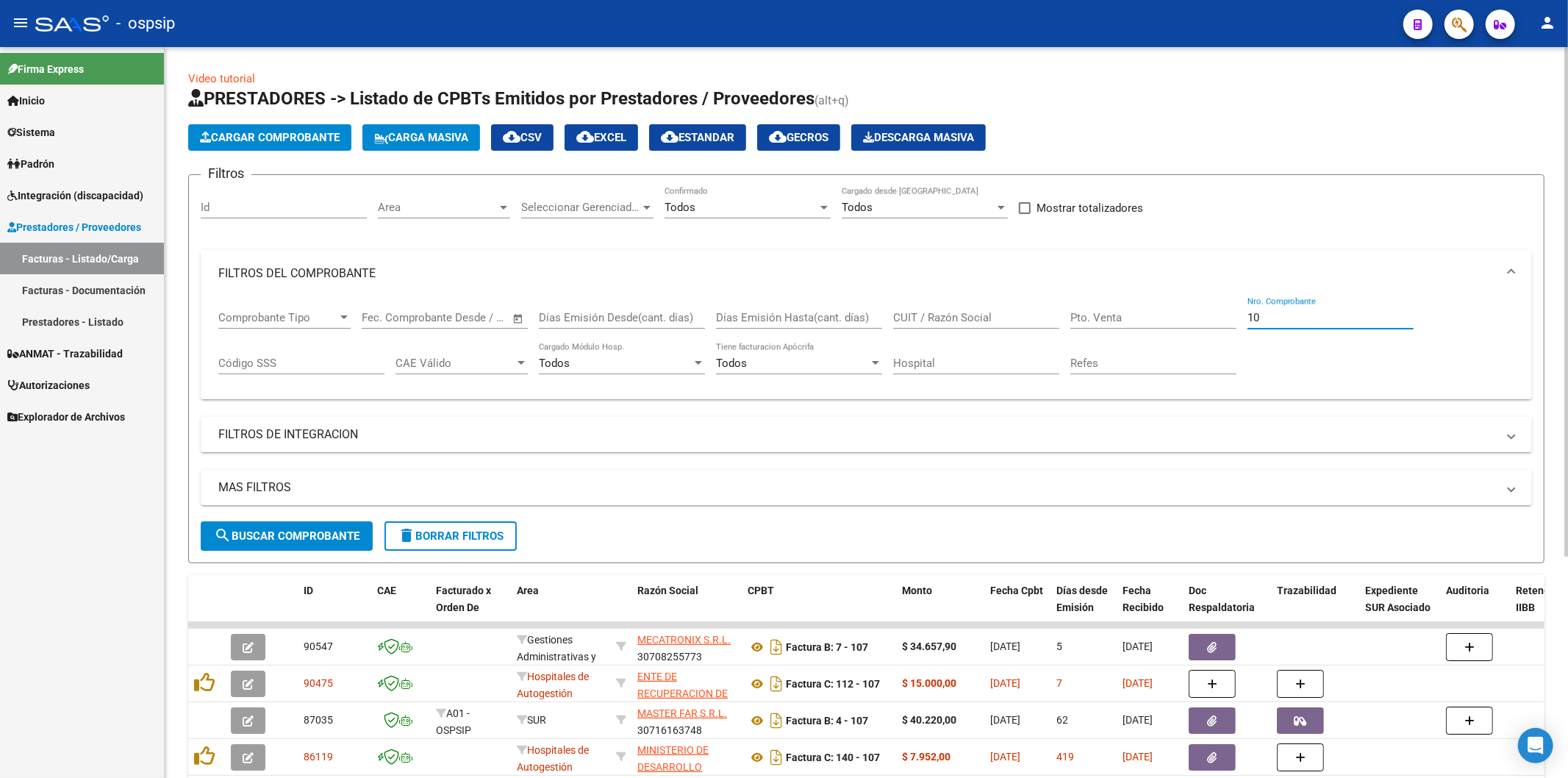
type input "1"
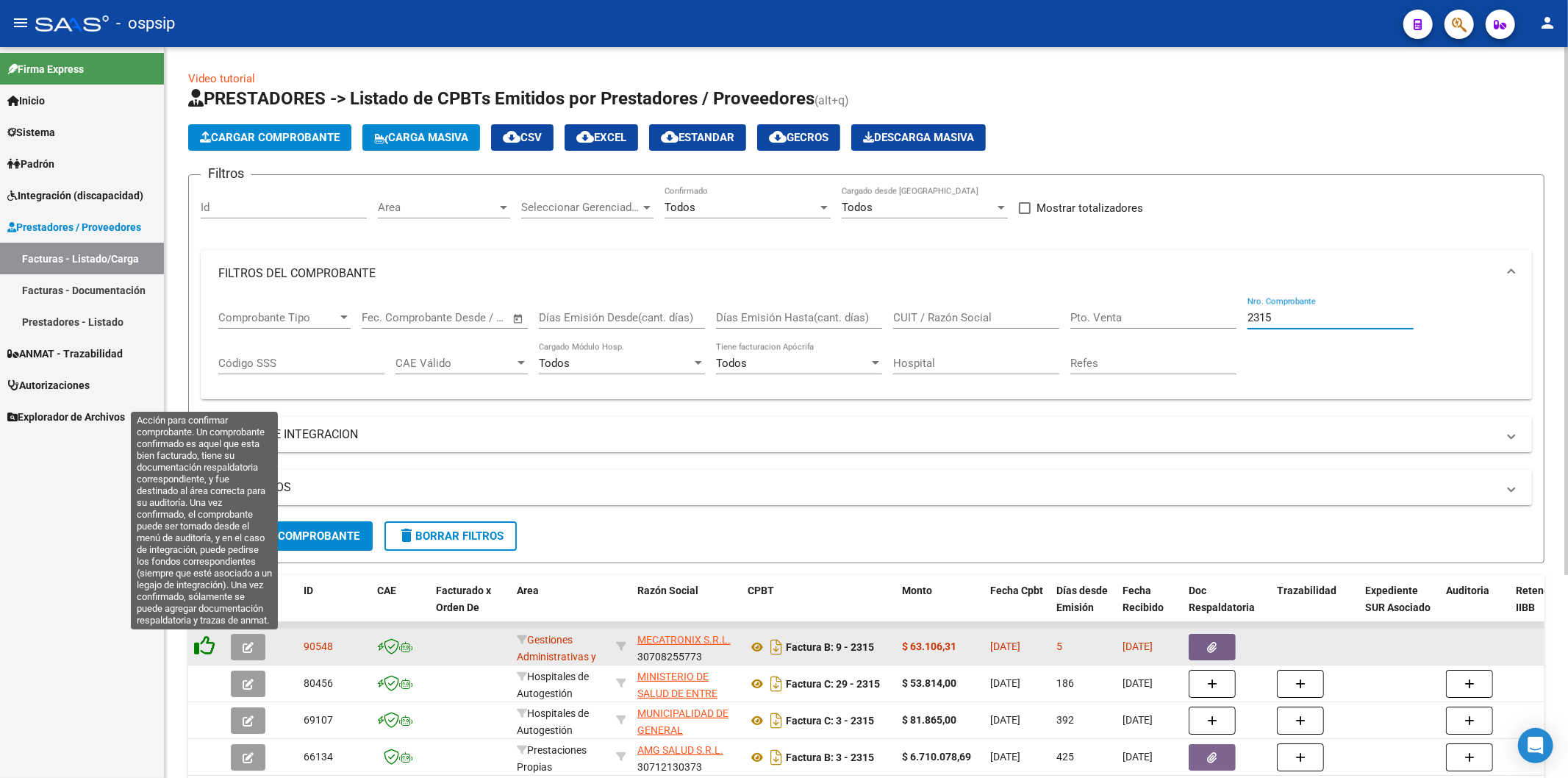
click at [206, 648] on icon at bounding box center [204, 645] width 21 height 21
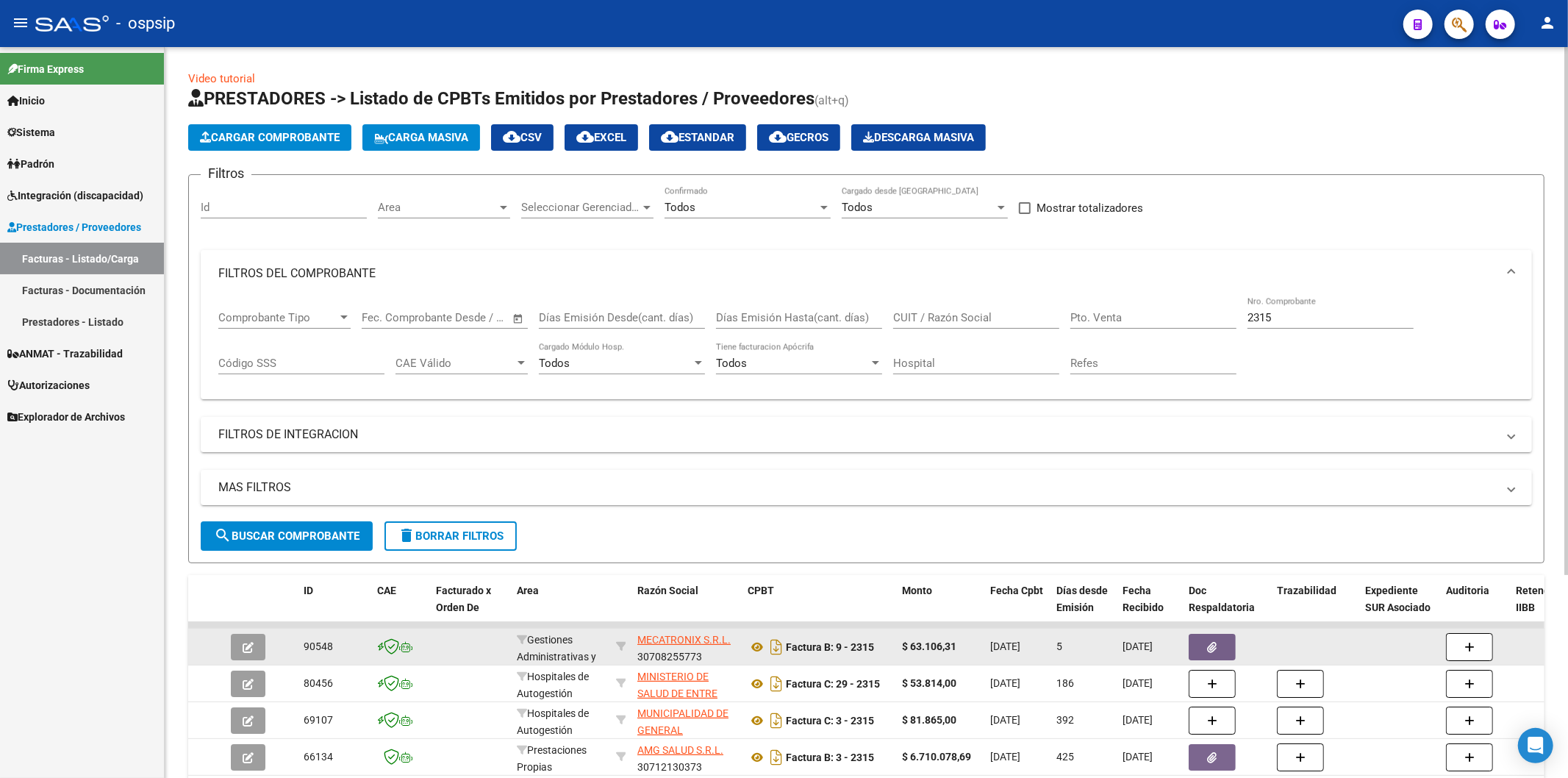
click at [1325, 316] on input "2315" at bounding box center [1331, 317] width 166 height 13
type input "2"
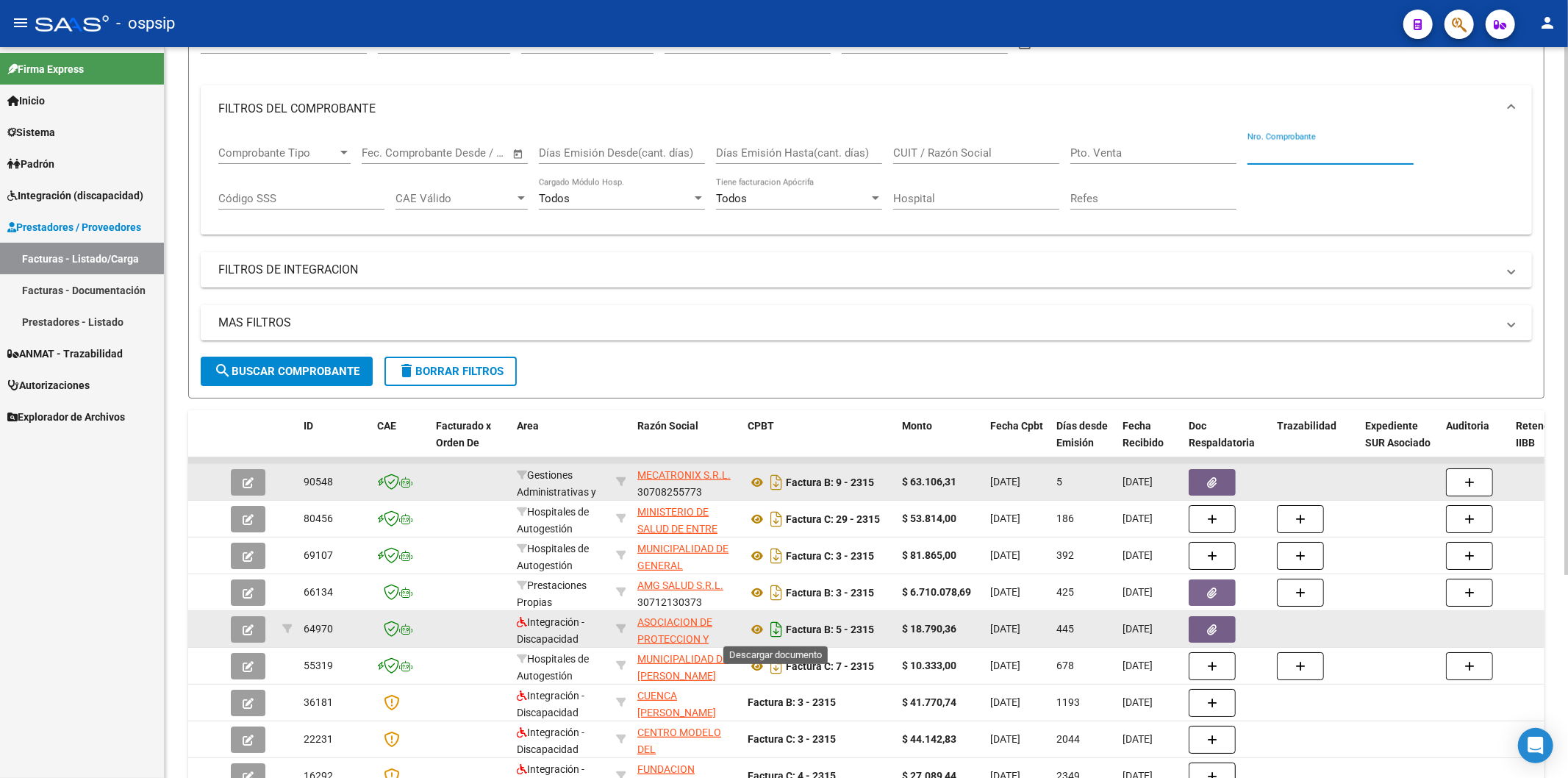
scroll to position [245, 0]
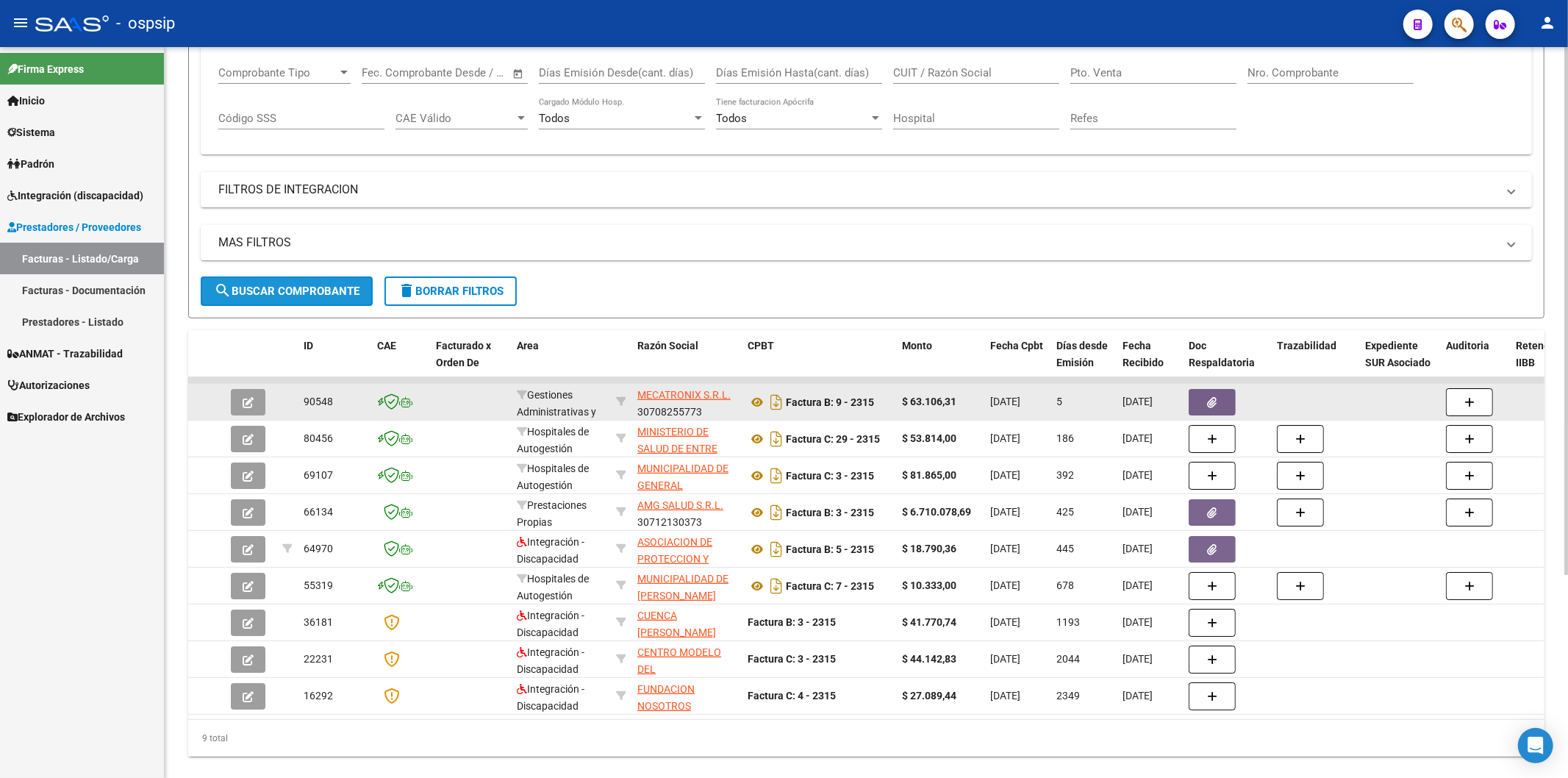
click at [299, 291] on span "search Buscar Comprobante" at bounding box center [287, 291] width 146 height 13
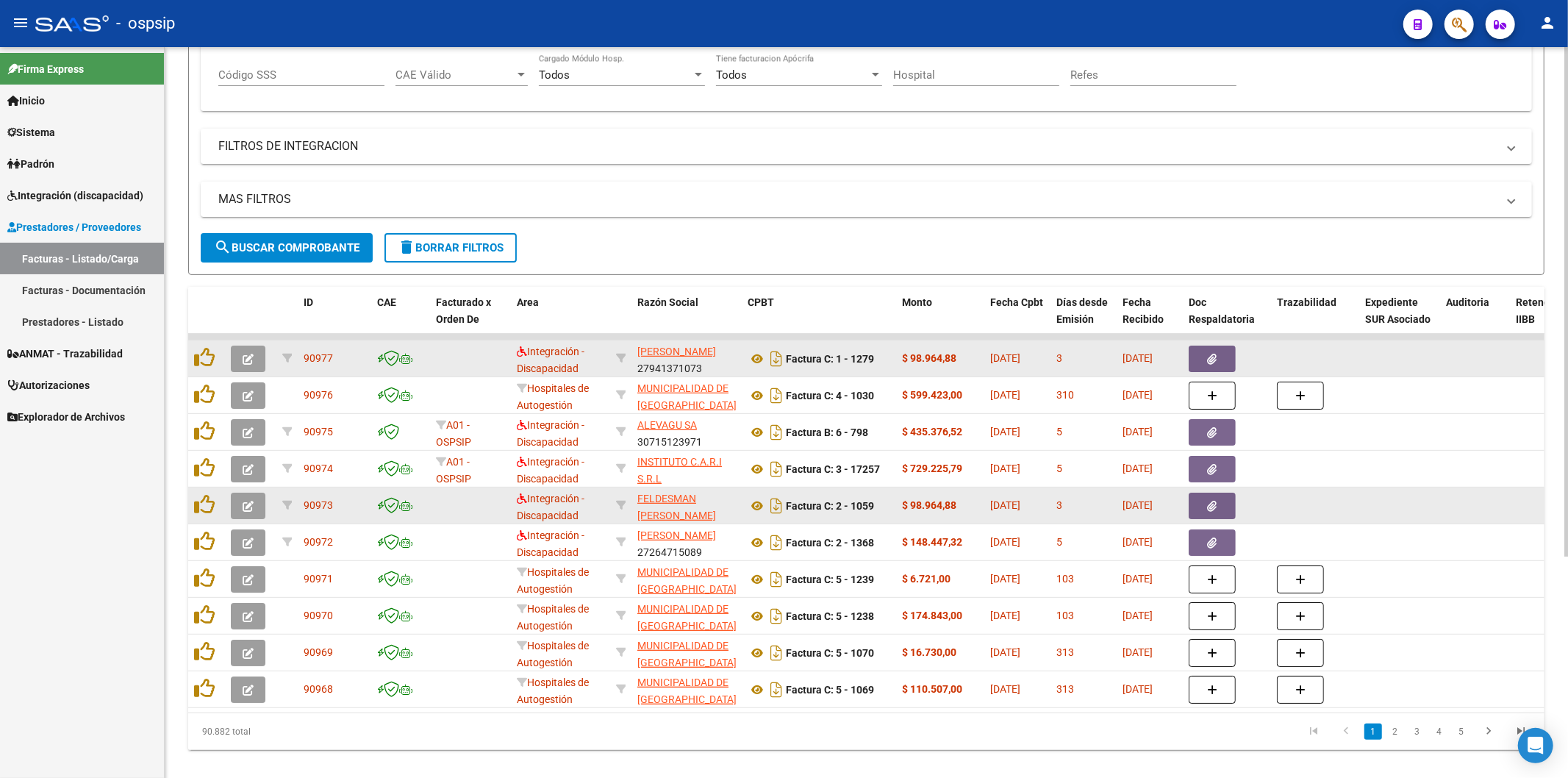
scroll to position [319, 0]
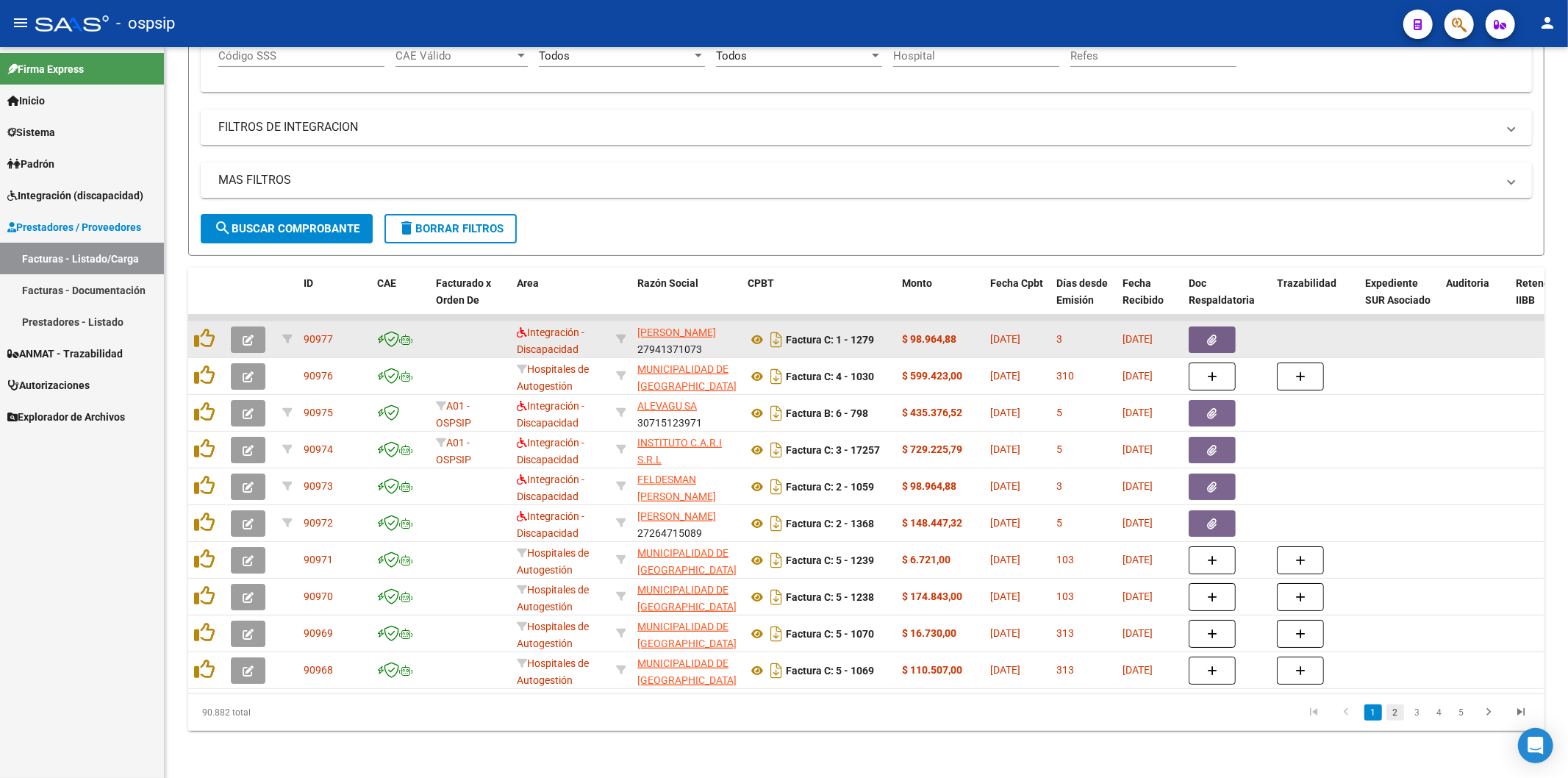
click at [1394, 711] on link "2" at bounding box center [1395, 712] width 18 height 16
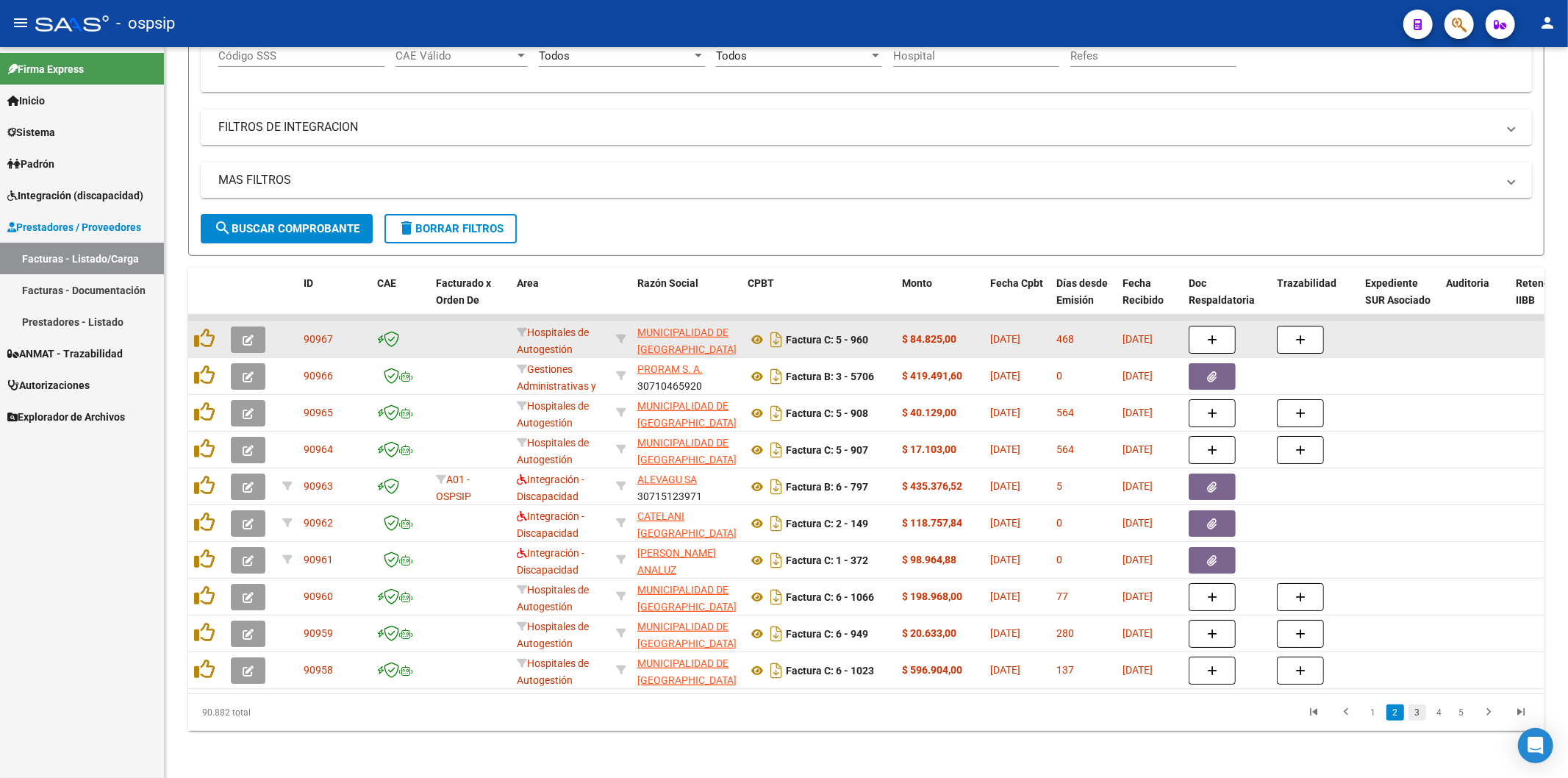
click at [1418, 714] on link "3" at bounding box center [1418, 712] width 18 height 16
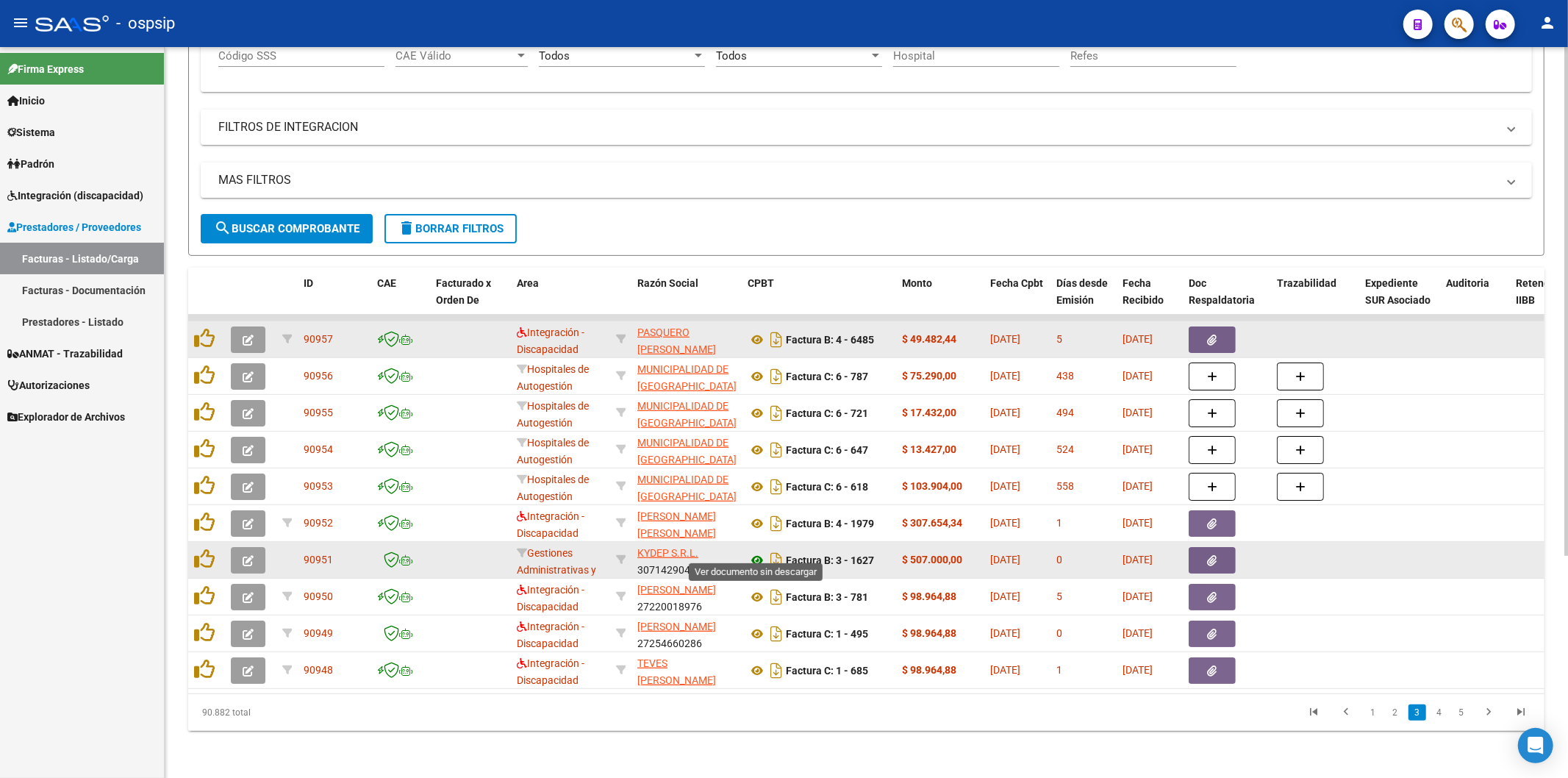
click at [758, 552] on icon at bounding box center [757, 560] width 19 height 18
click at [1215, 555] on icon "button" at bounding box center [1213, 561] width 9 height 11
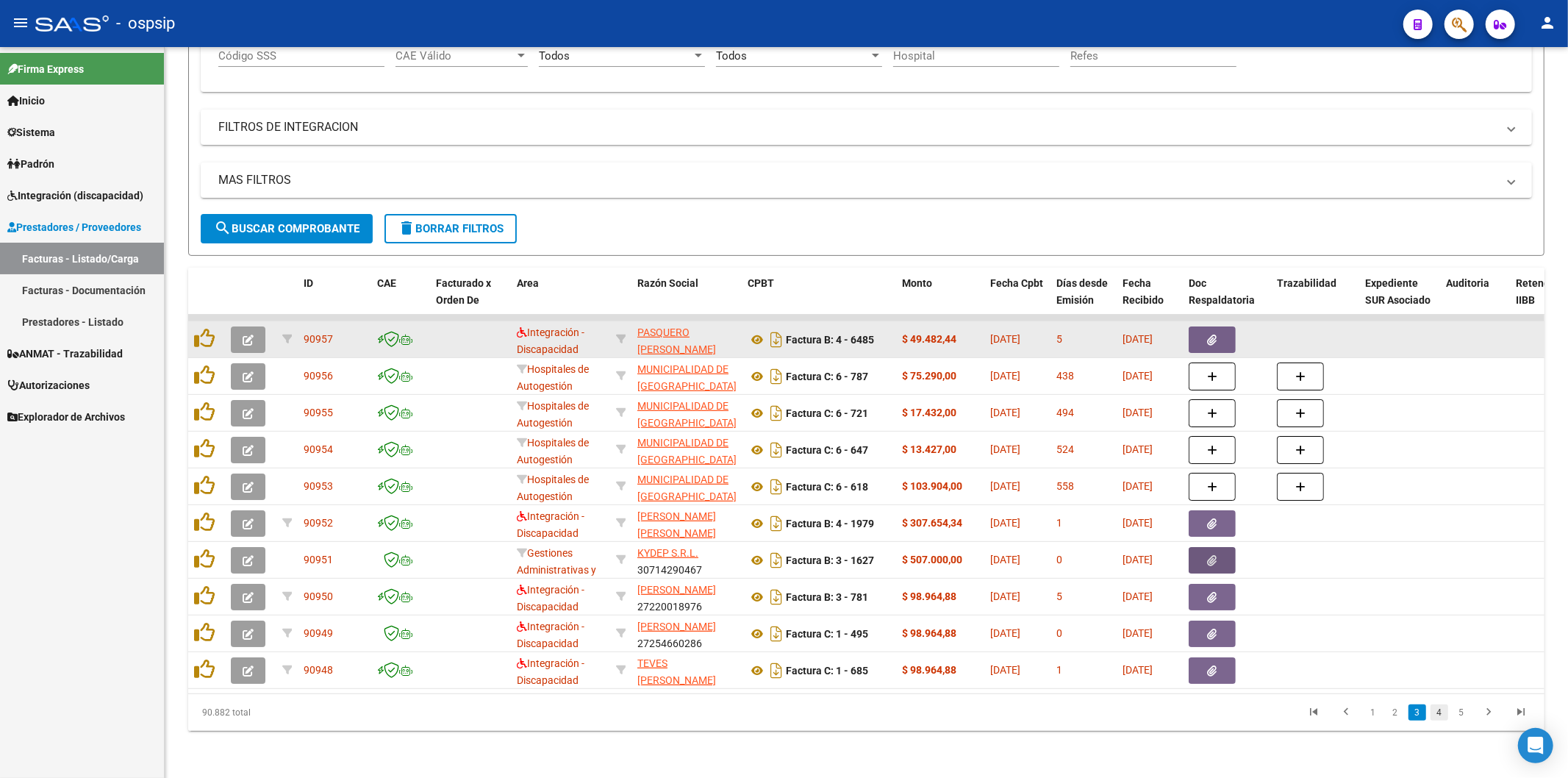
click at [1438, 714] on link "4" at bounding box center [1439, 712] width 18 height 16
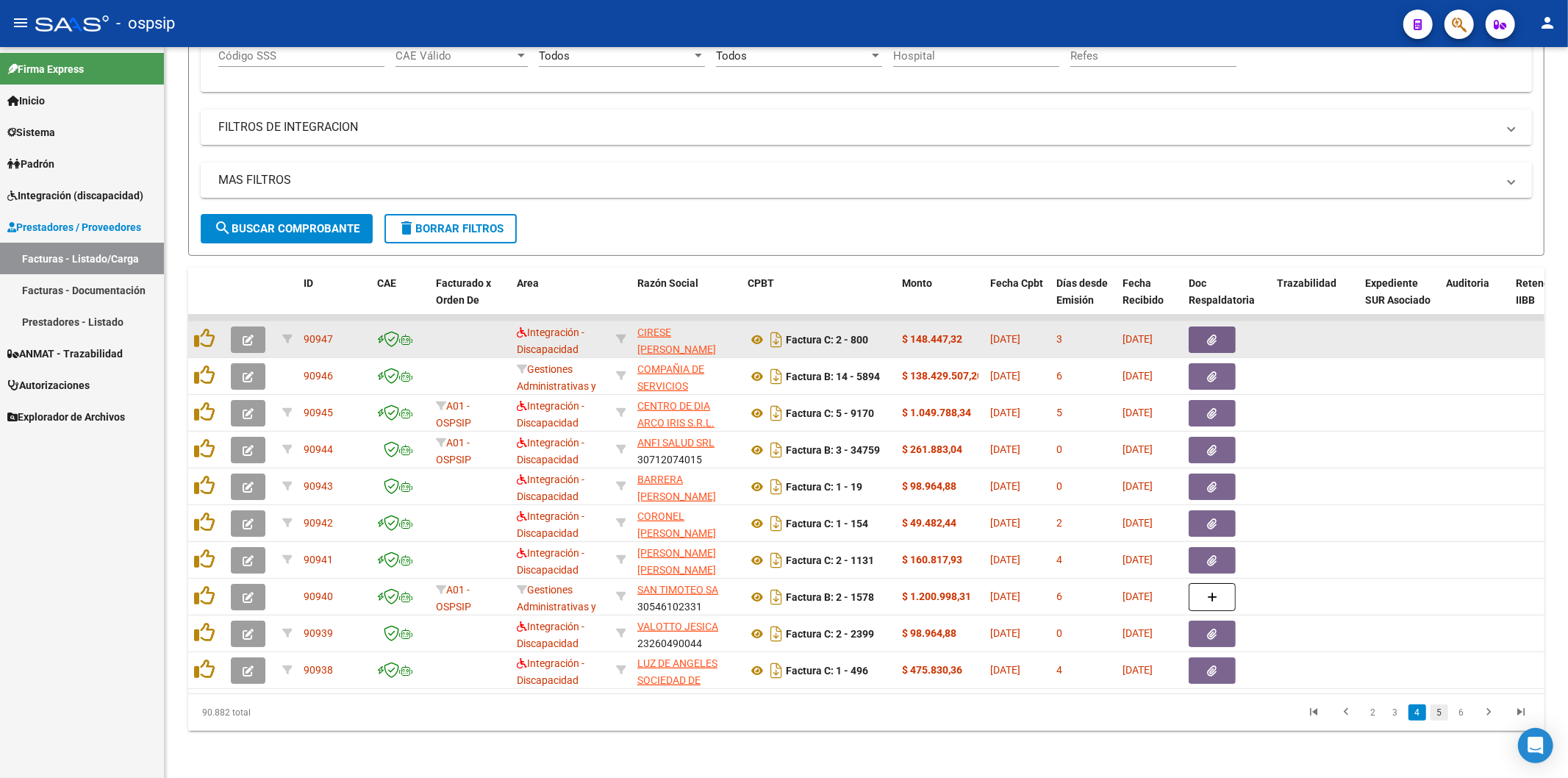
click at [1441, 714] on link "5" at bounding box center [1439, 712] width 18 height 16
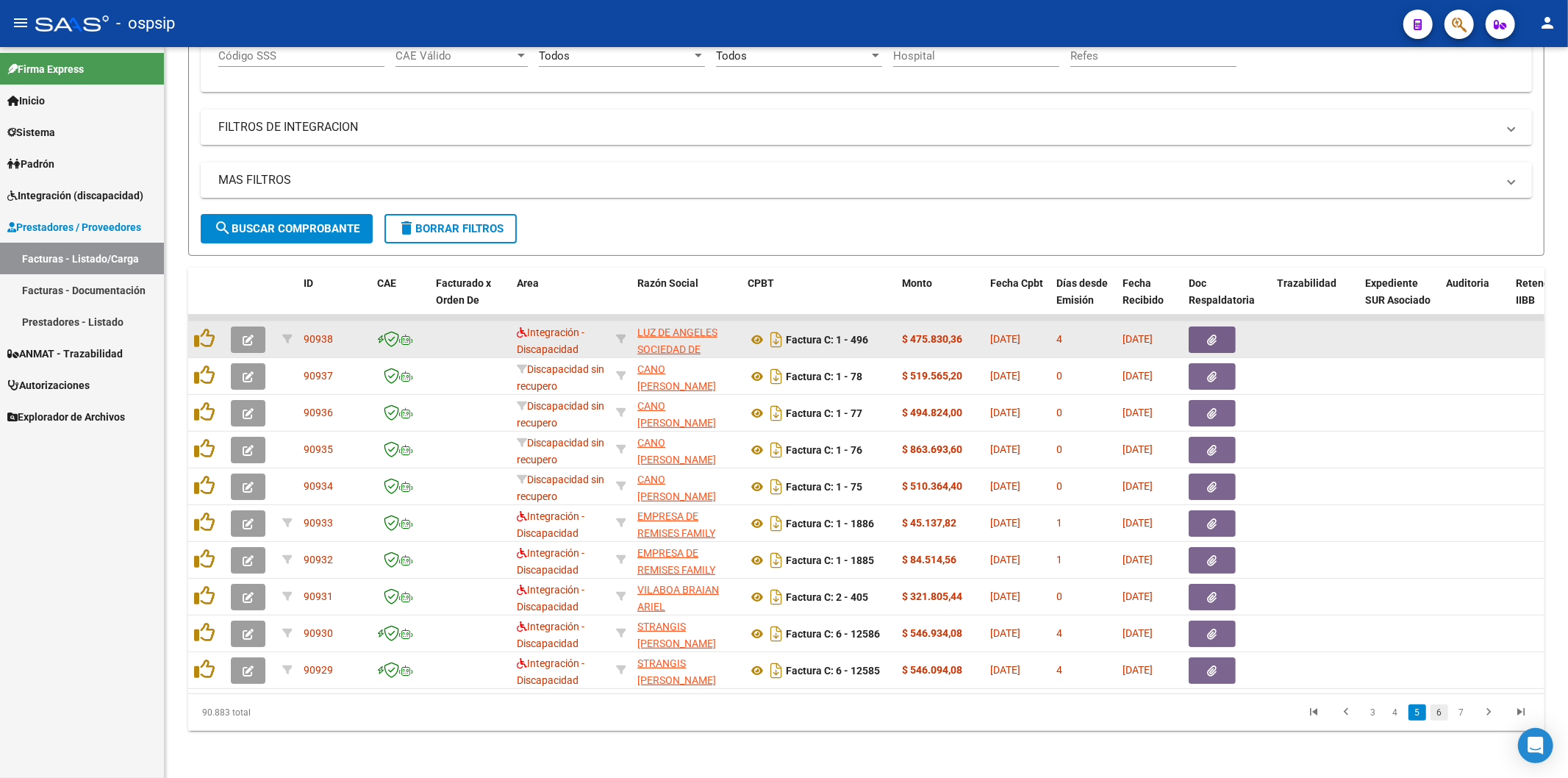
click at [1441, 709] on link "6" at bounding box center [1439, 712] width 18 height 16
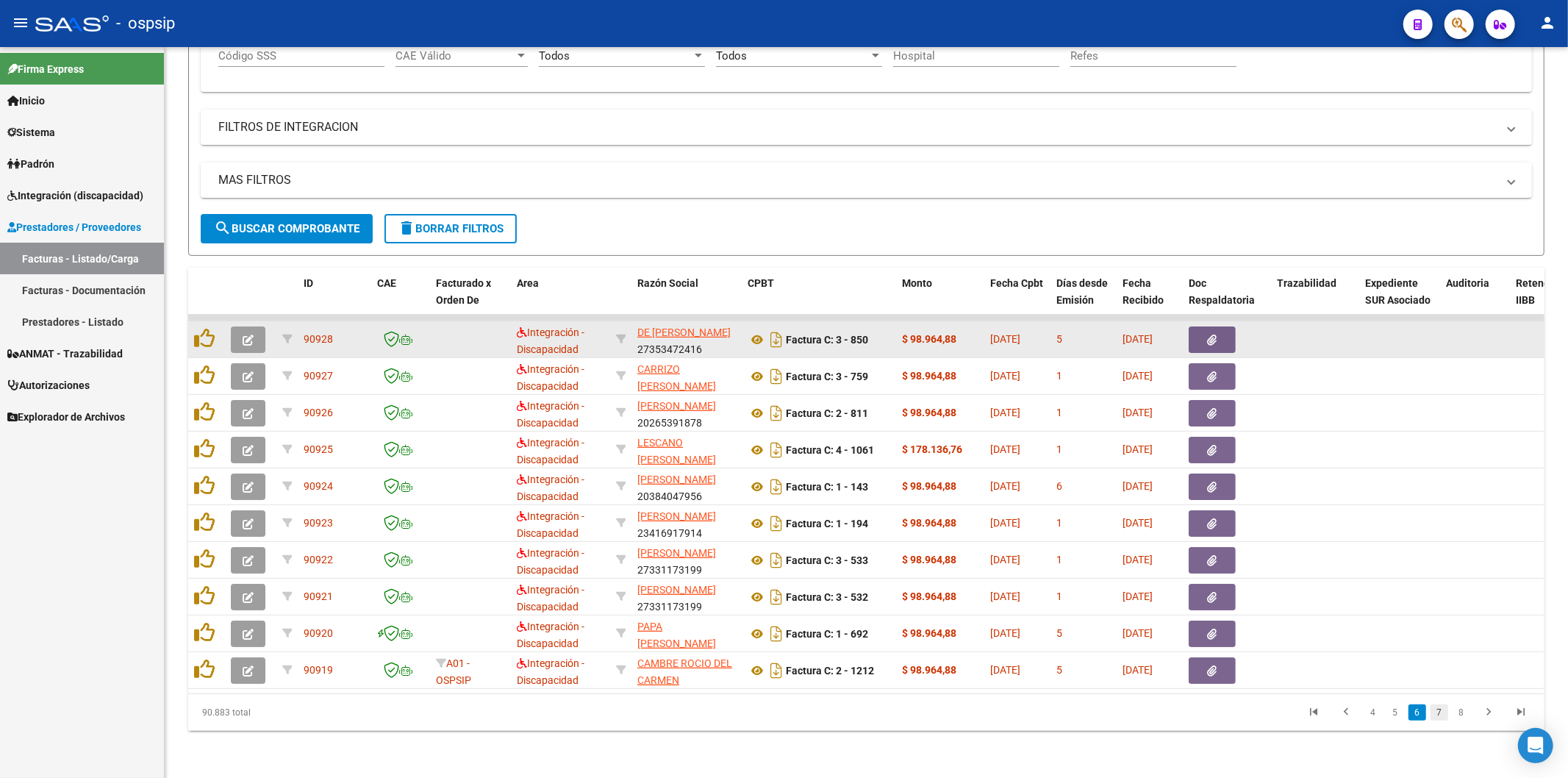
click at [1442, 715] on link "7" at bounding box center [1439, 712] width 18 height 16
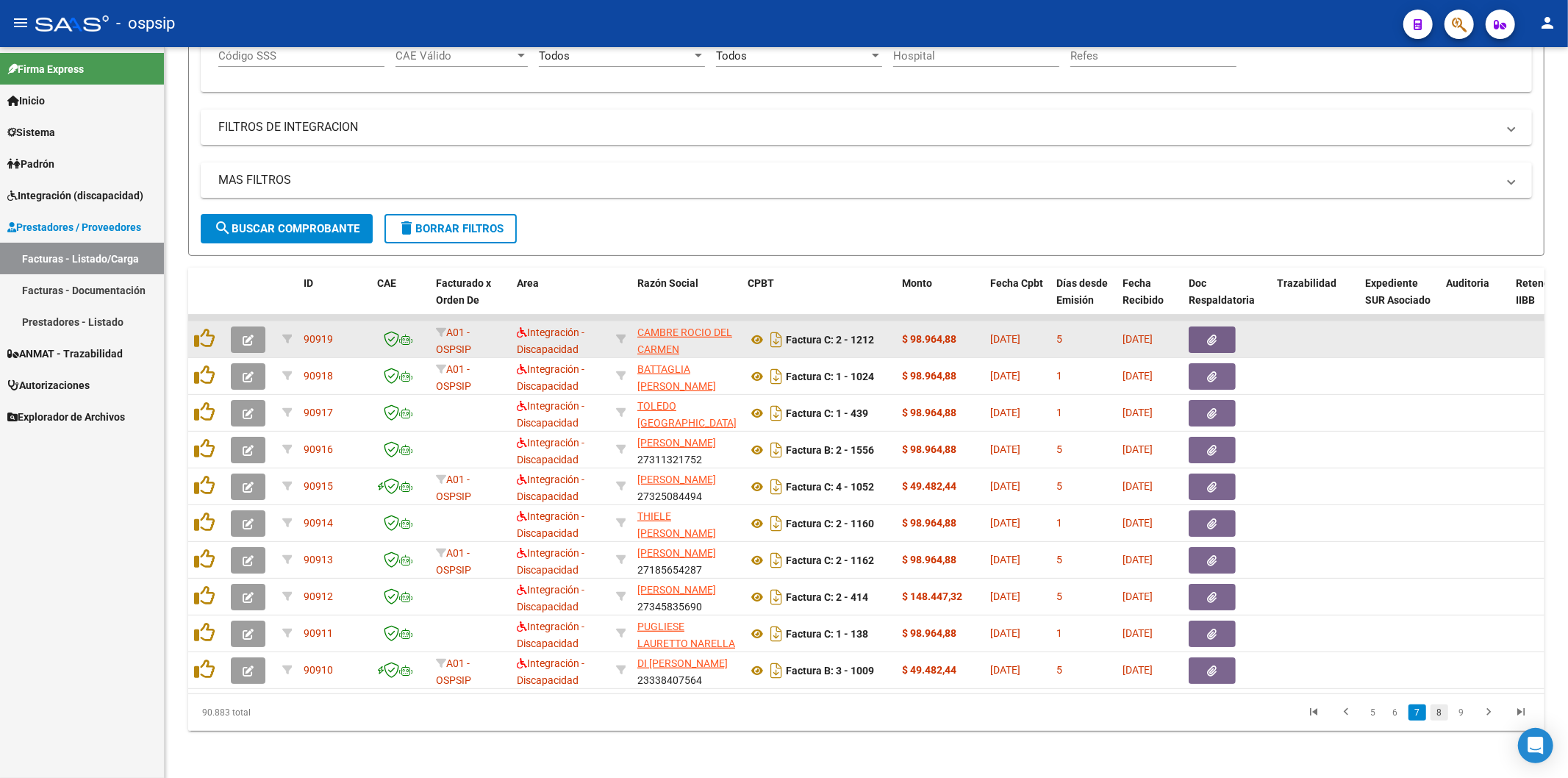
click at [1438, 714] on link "8" at bounding box center [1439, 712] width 18 height 16
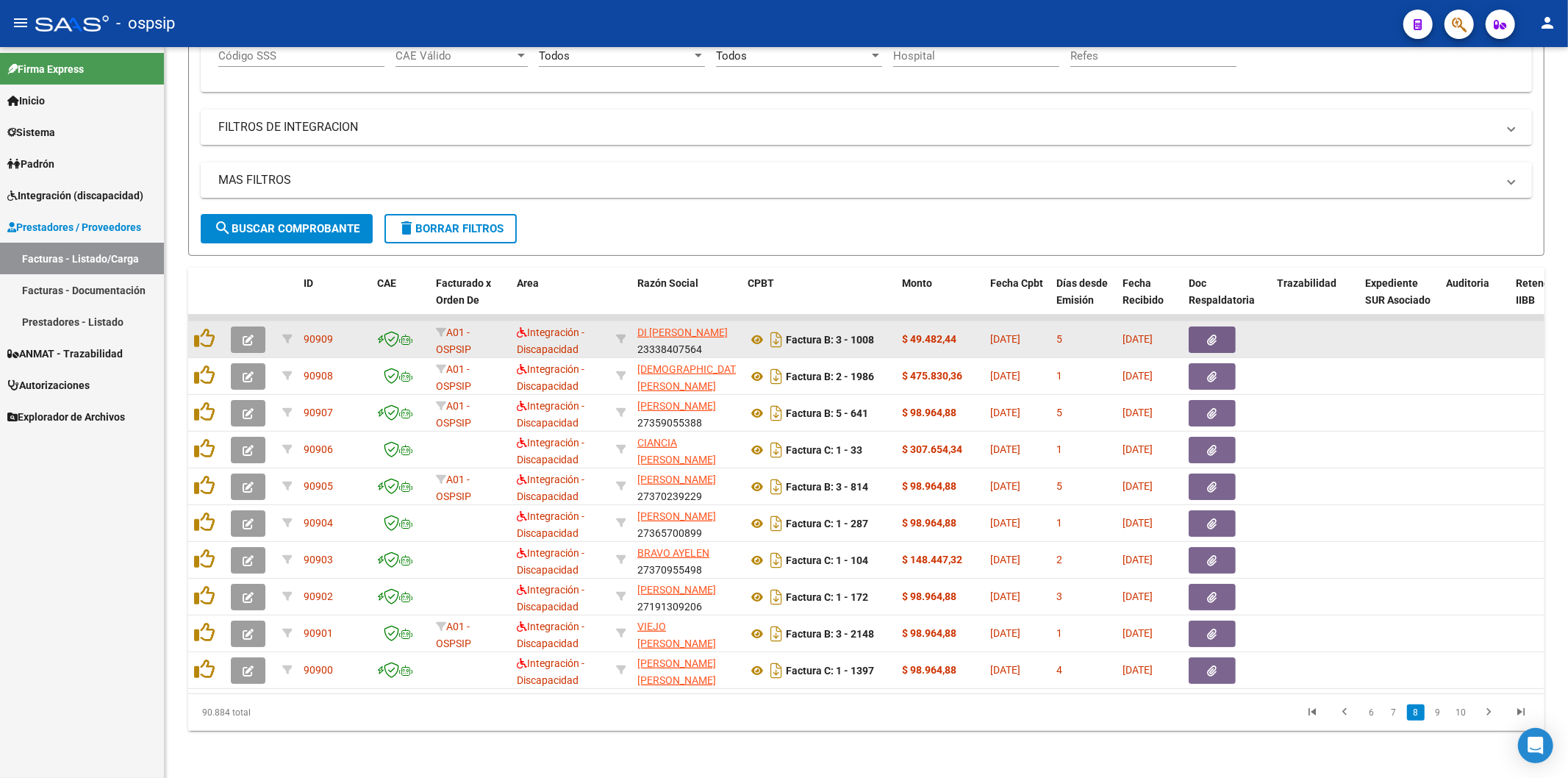
click at [1438, 714] on link "9" at bounding box center [1438, 712] width 18 height 16
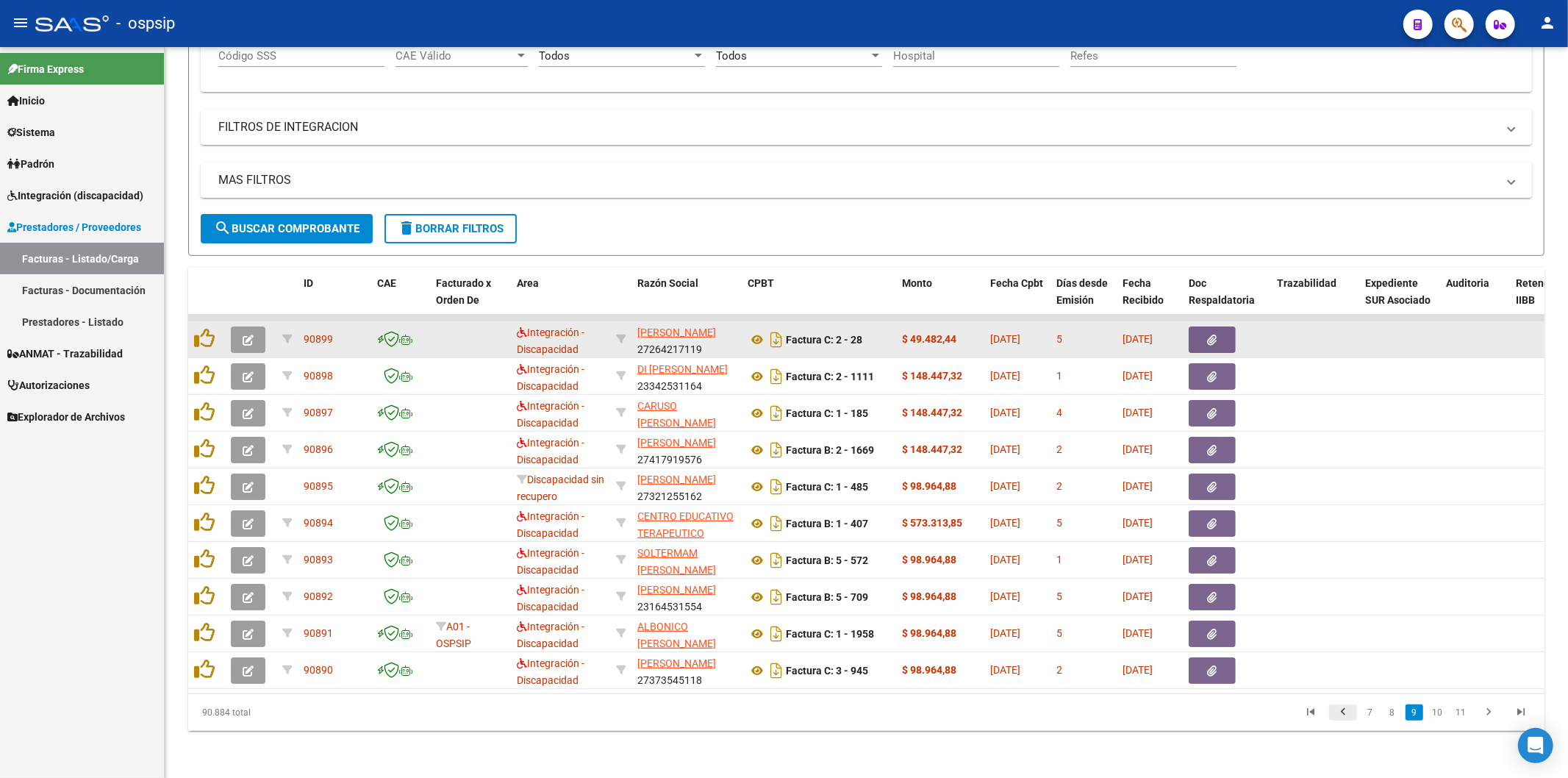
click at [1344, 714] on icon "go to previous page" at bounding box center [1343, 714] width 19 height 18
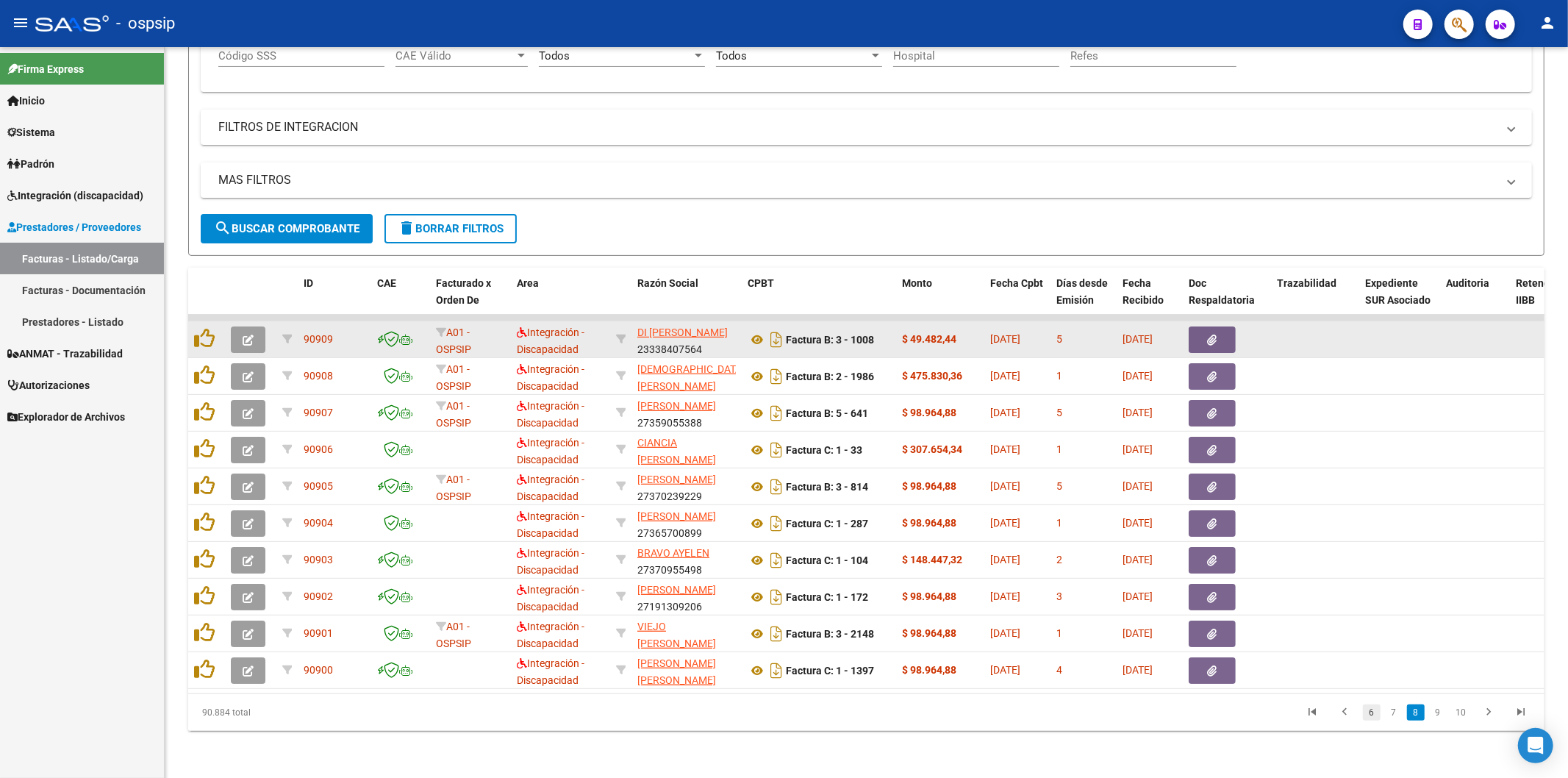
click at [1372, 715] on link "6" at bounding box center [1372, 712] width 18 height 16
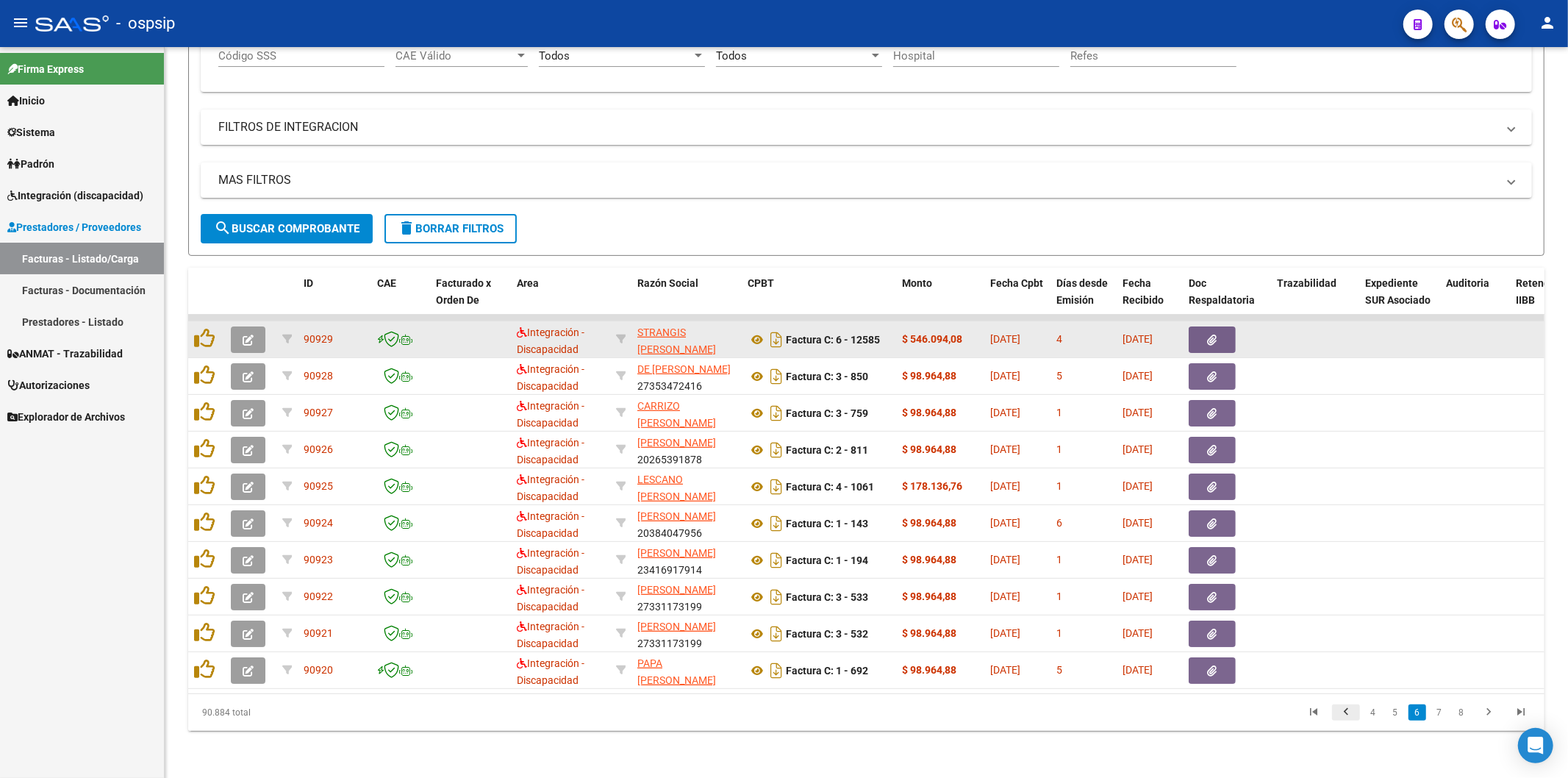
click at [1345, 711] on icon "go to previous page" at bounding box center [1346, 714] width 19 height 18
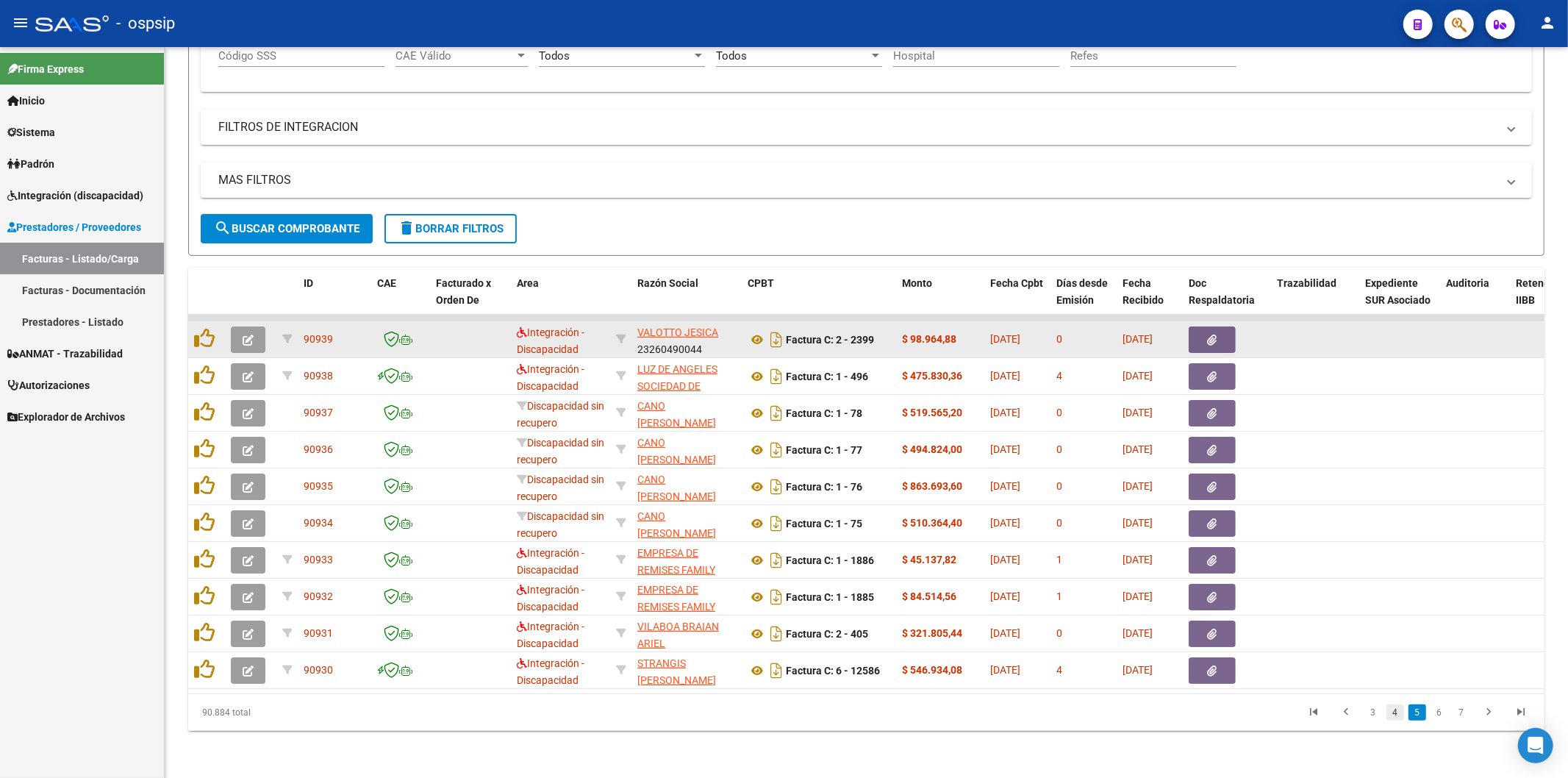
click at [1393, 715] on link "4" at bounding box center [1395, 712] width 18 height 16
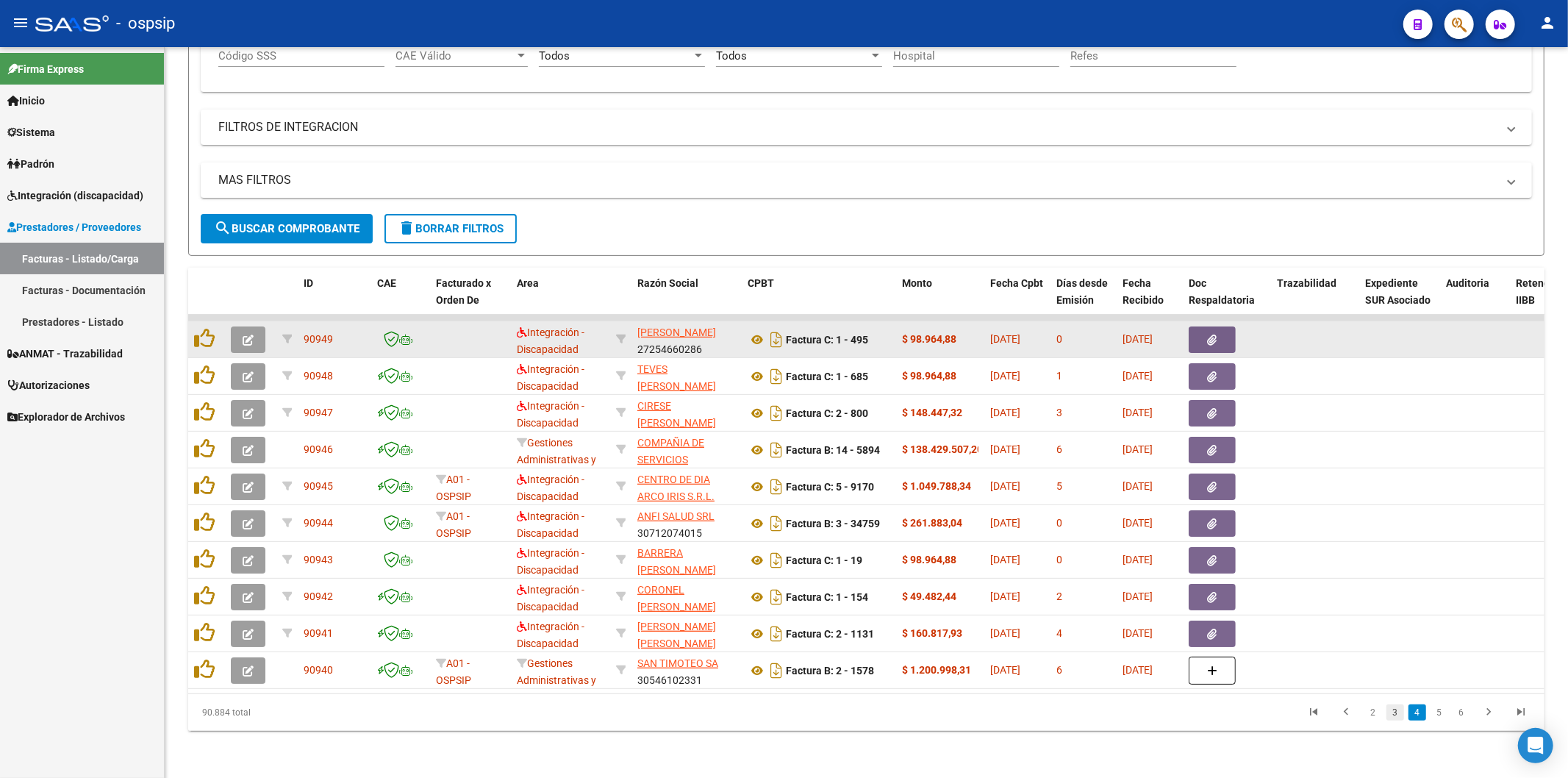
click at [1395, 711] on link "3" at bounding box center [1395, 712] width 18 height 16
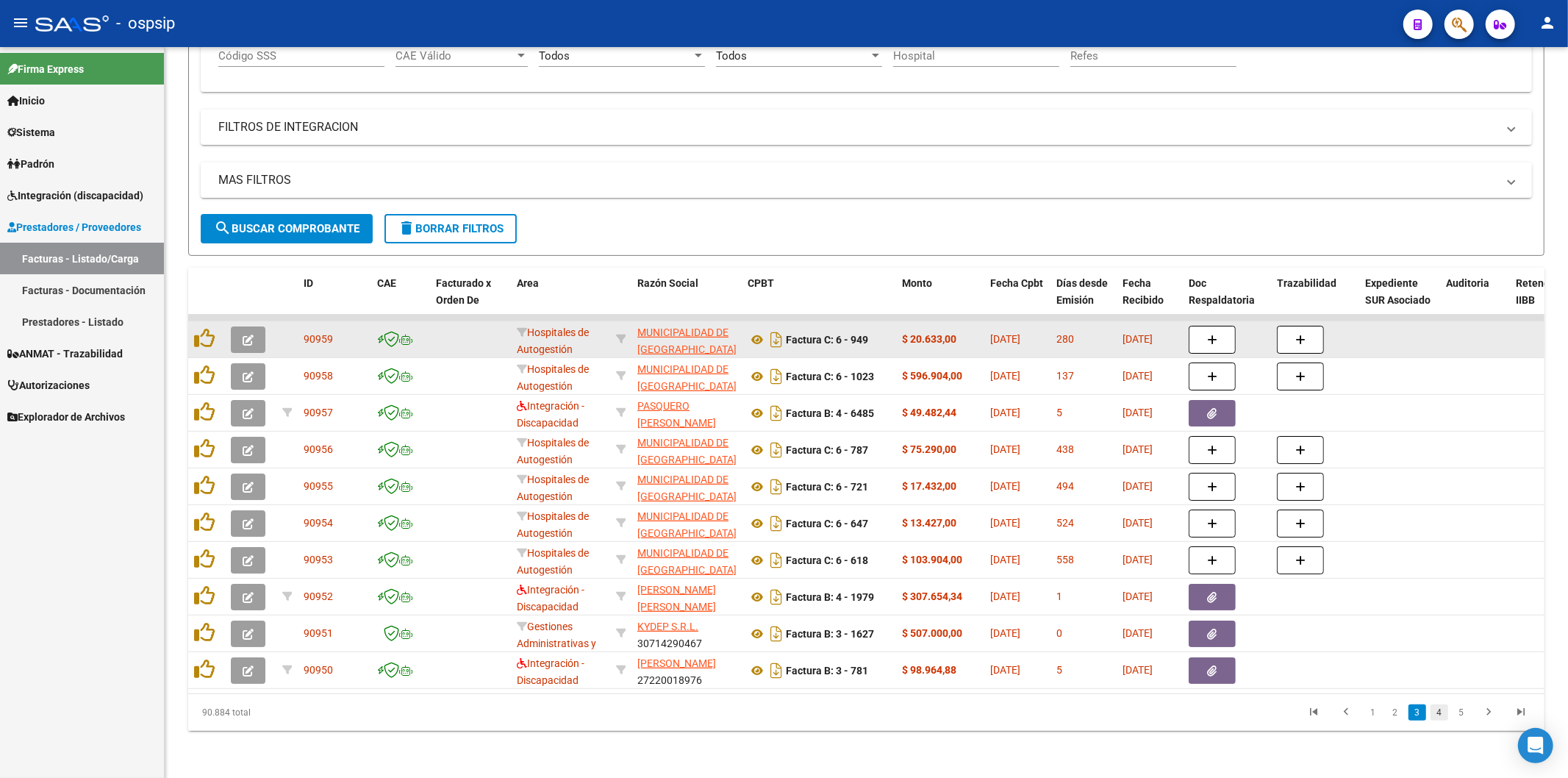
click at [1438, 711] on link "4" at bounding box center [1439, 712] width 18 height 16
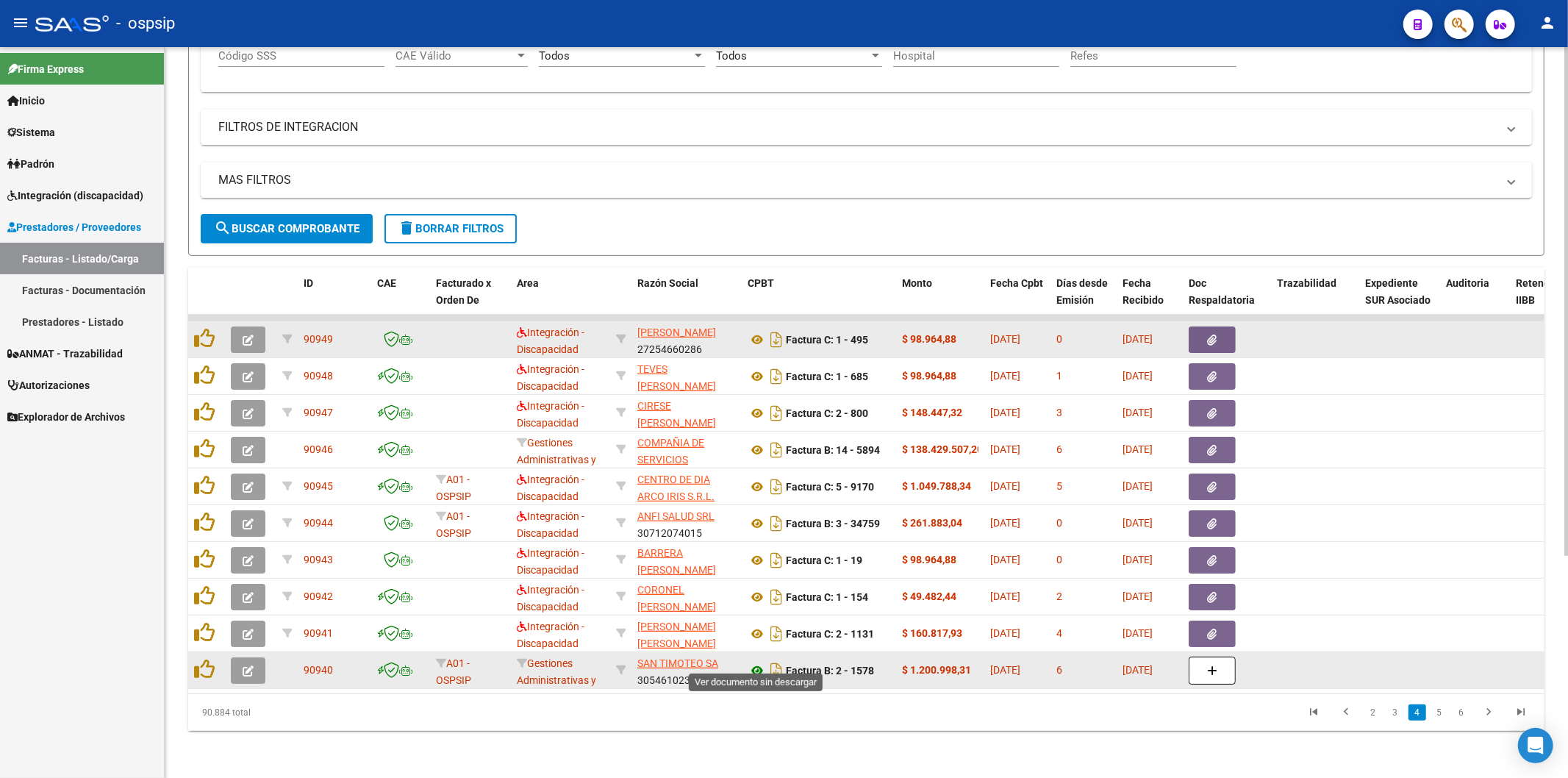
click at [755, 662] on icon at bounding box center [757, 670] width 19 height 18
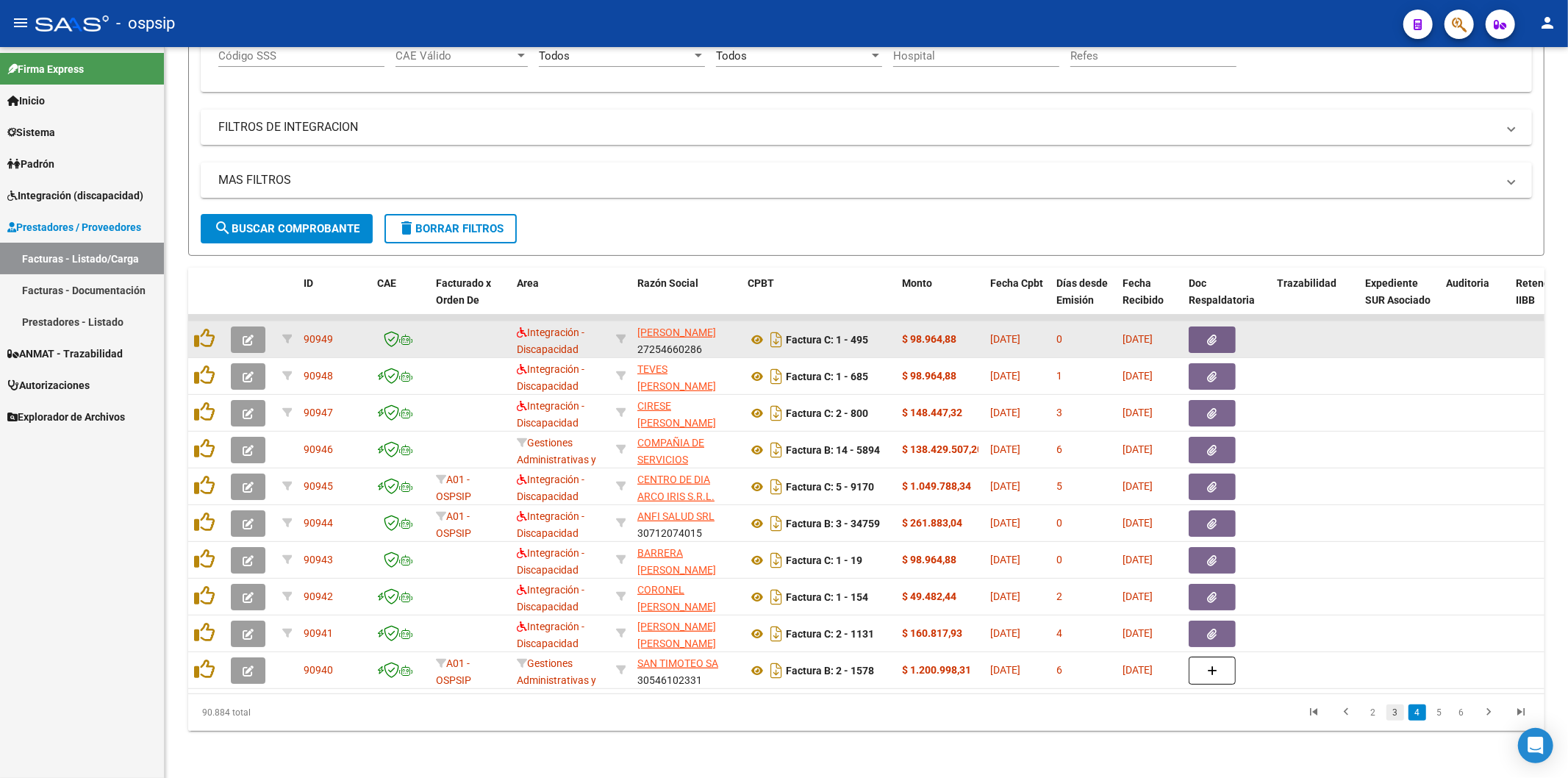
click at [1394, 711] on link "3" at bounding box center [1395, 712] width 18 height 16
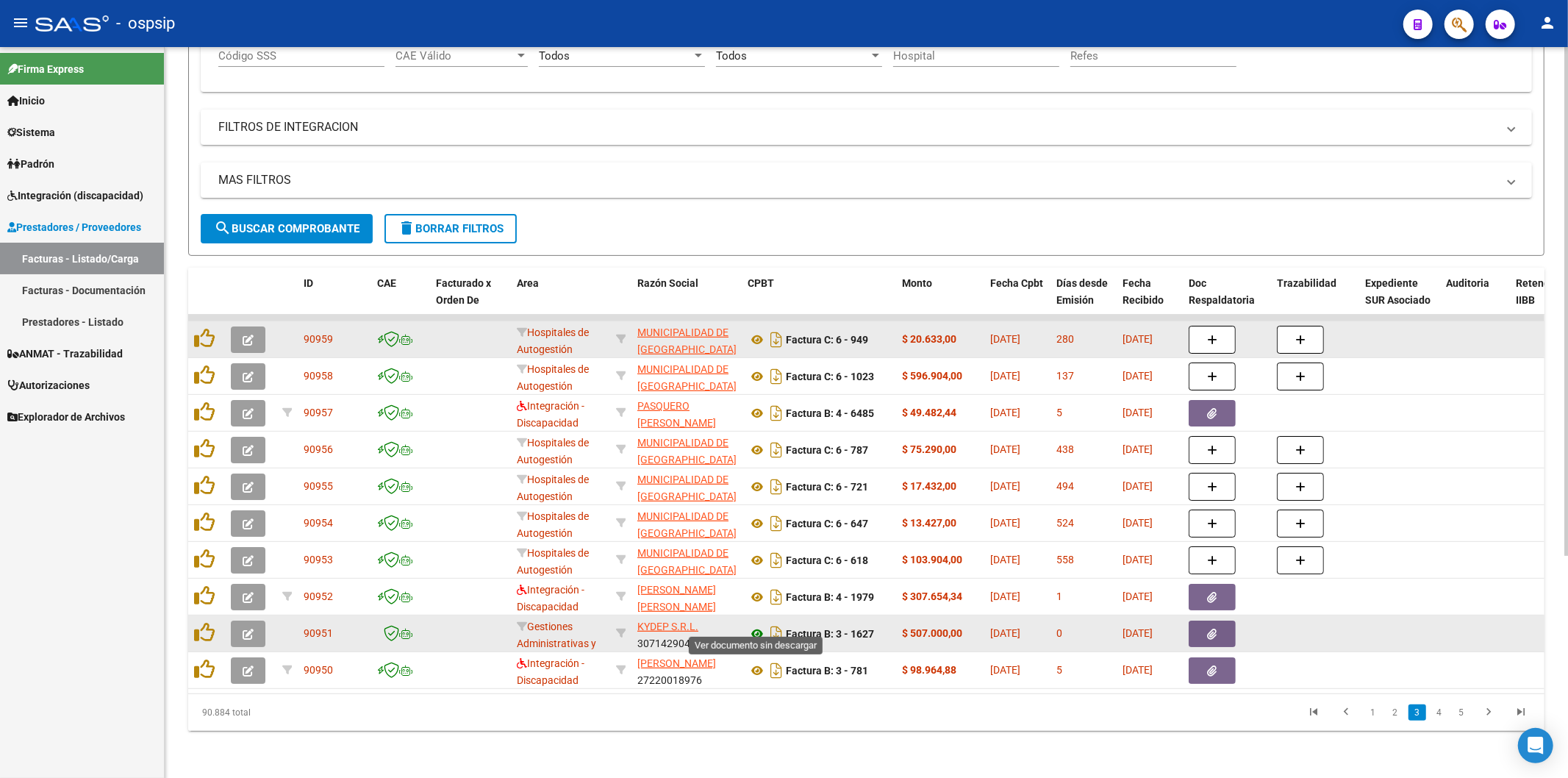
click at [758, 625] on icon at bounding box center [757, 634] width 19 height 18
click at [1210, 629] on icon "button" at bounding box center [1213, 635] width 9 height 11
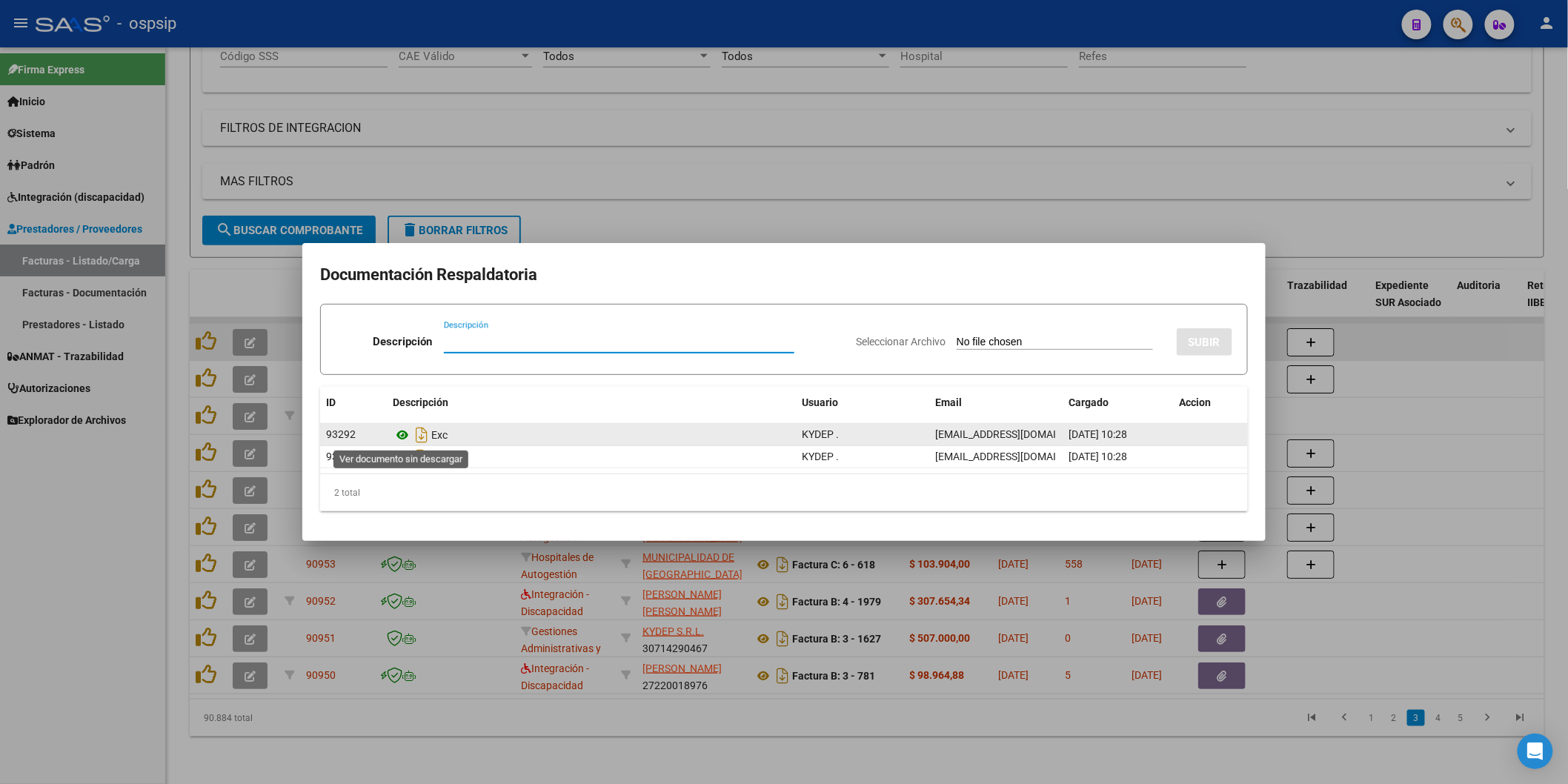
click at [401, 433] on icon at bounding box center [402, 435] width 20 height 18
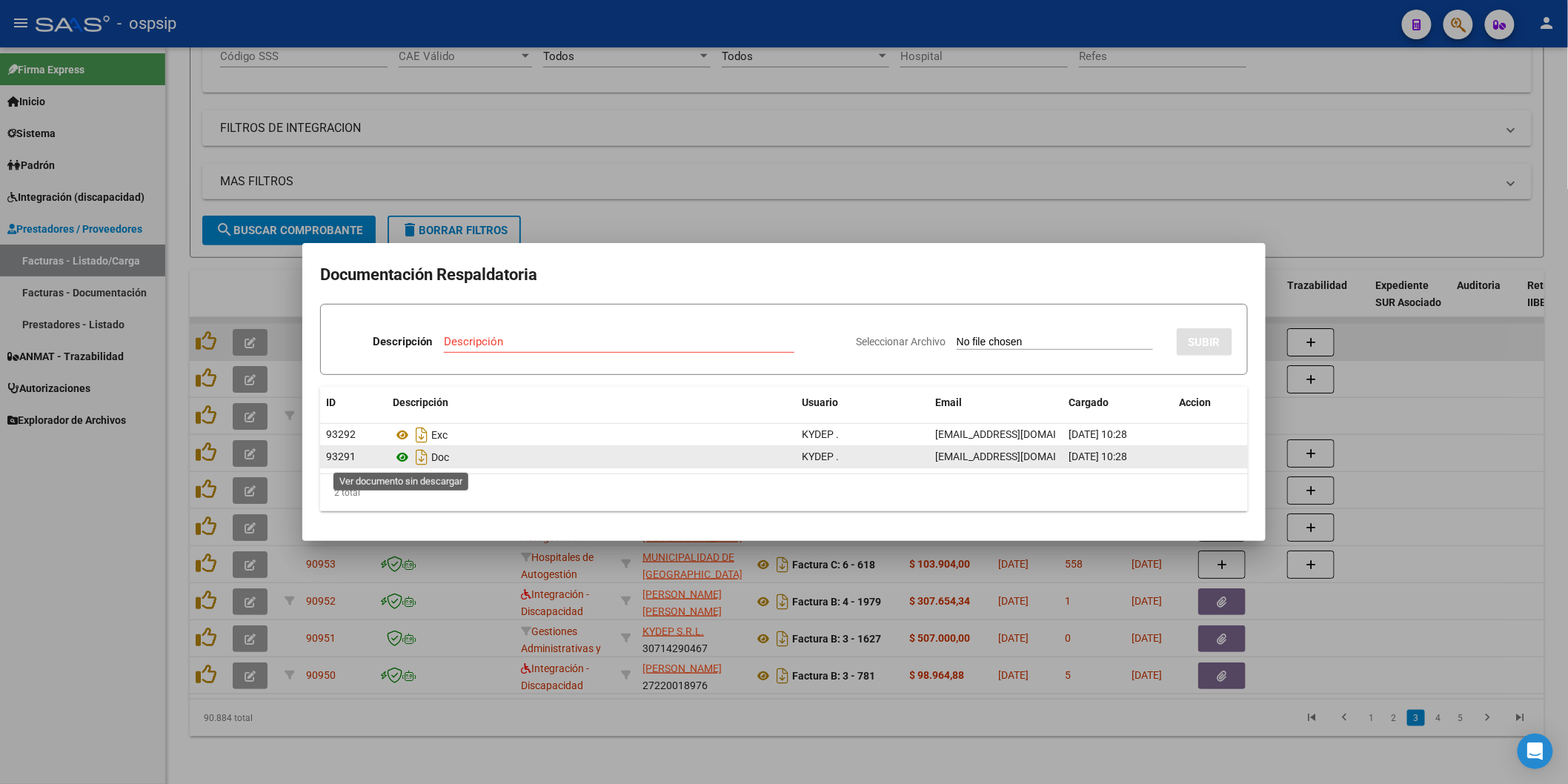
click at [403, 454] on icon at bounding box center [402, 457] width 20 height 18
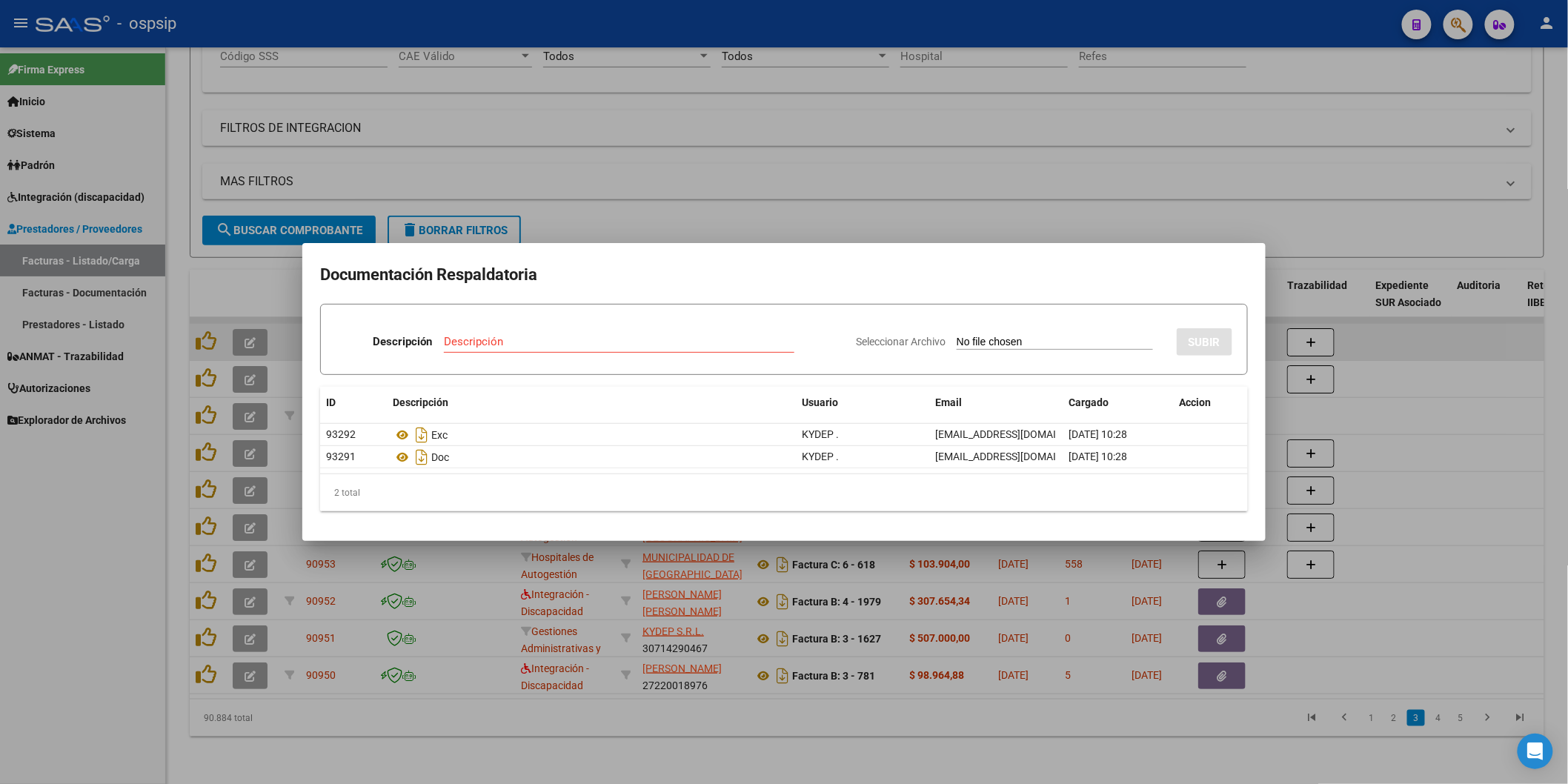
click at [924, 62] on div at bounding box center [784, 392] width 1568 height 784
